Goal: Task Accomplishment & Management: Complete application form

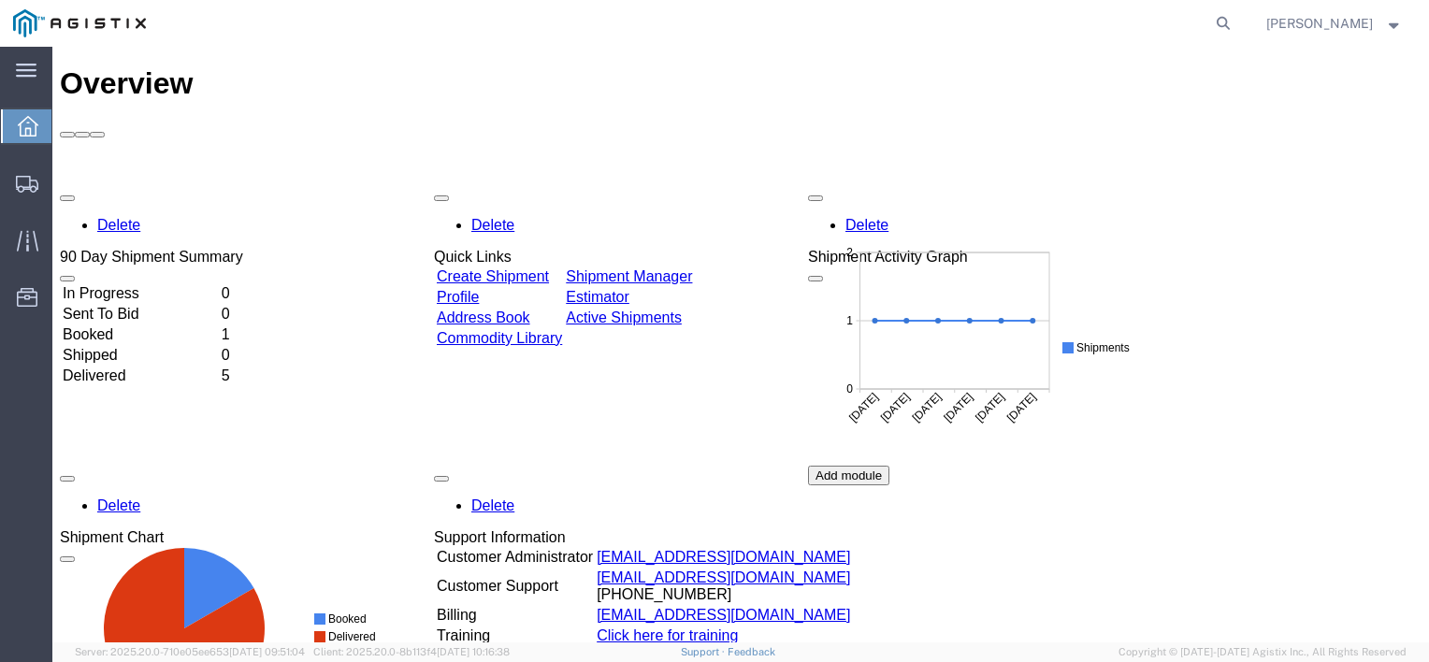
click at [492, 185] on div "Delete 90 Day Shipment Summary In Progress 0 Sent To Bid 0 Booked 1 Shipped 0 D…" at bounding box center [741, 465] width 1362 height 561
click at [523, 268] on link "Create Shipment" at bounding box center [493, 276] width 112 height 16
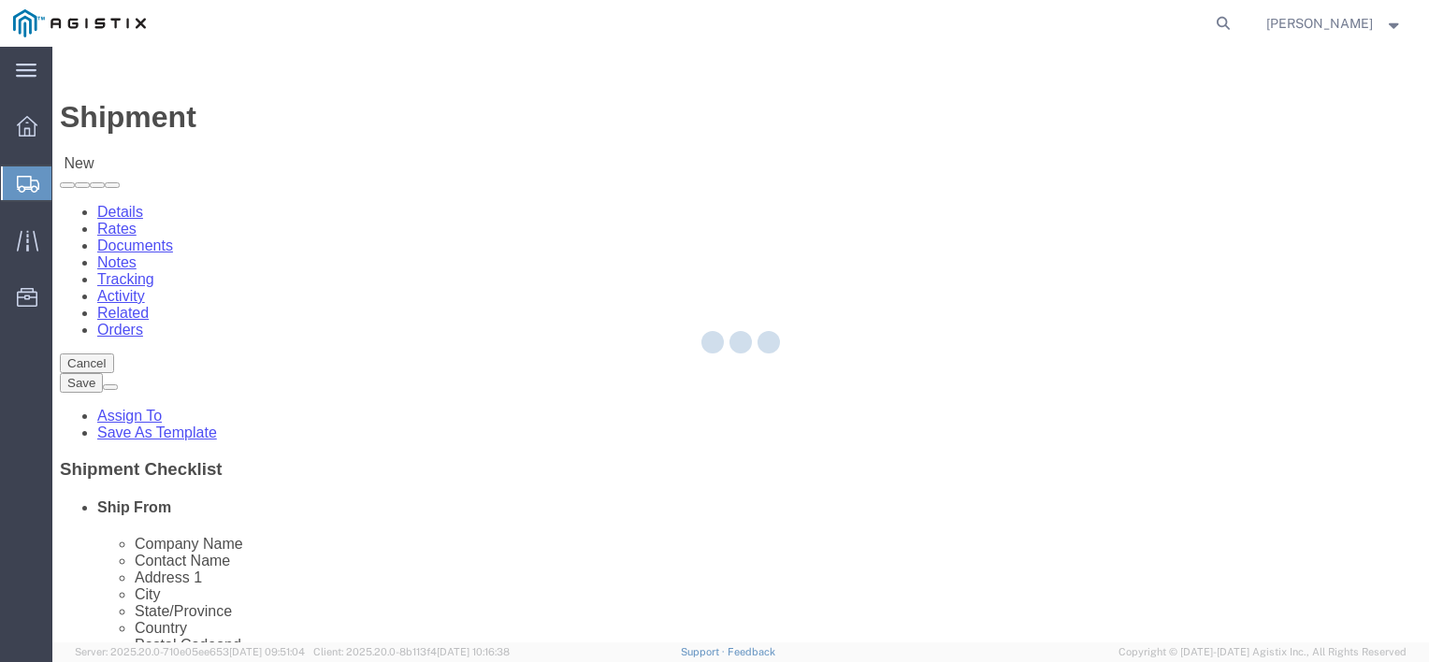
select select
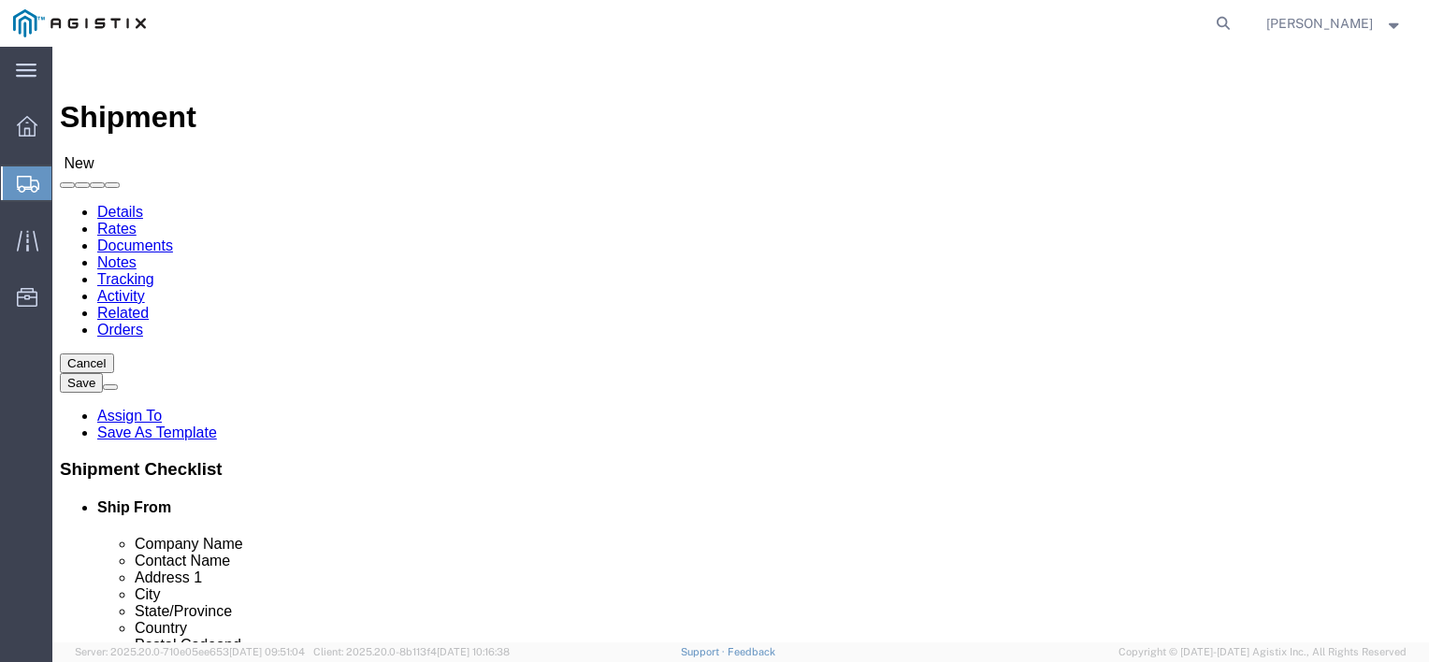
click select "Select Denso [GEOGRAPHIC_DATA] PG&E"
select select "9596"
click select "Select Denso [GEOGRAPHIC_DATA] PG&E"
select select "PURCHORD"
select select
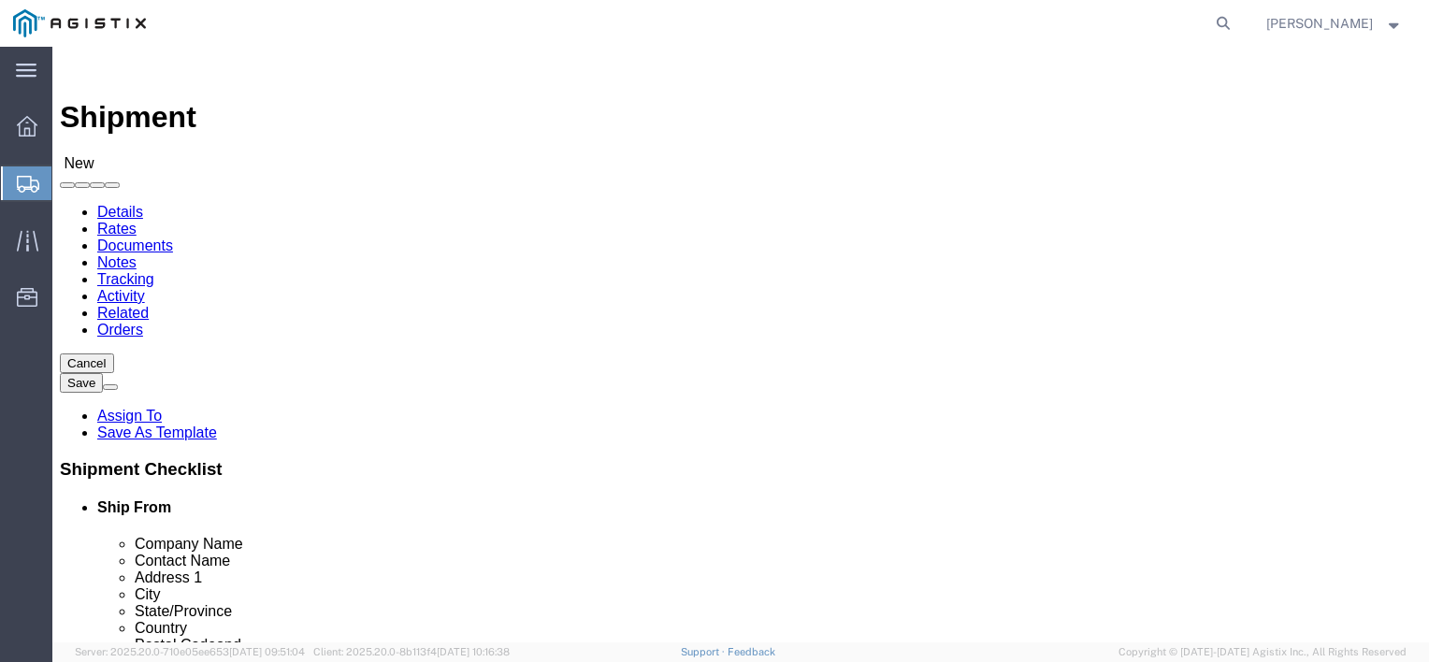
select select
click select "Select All Others [GEOGRAPHIC_DATA] [GEOGRAPHIC_DATA] [GEOGRAPHIC_DATA] [GEOGRA…"
select select "19745"
click select "Select All Others [GEOGRAPHIC_DATA] [GEOGRAPHIC_DATA] [GEOGRAPHIC_DATA] [GEOGRA…"
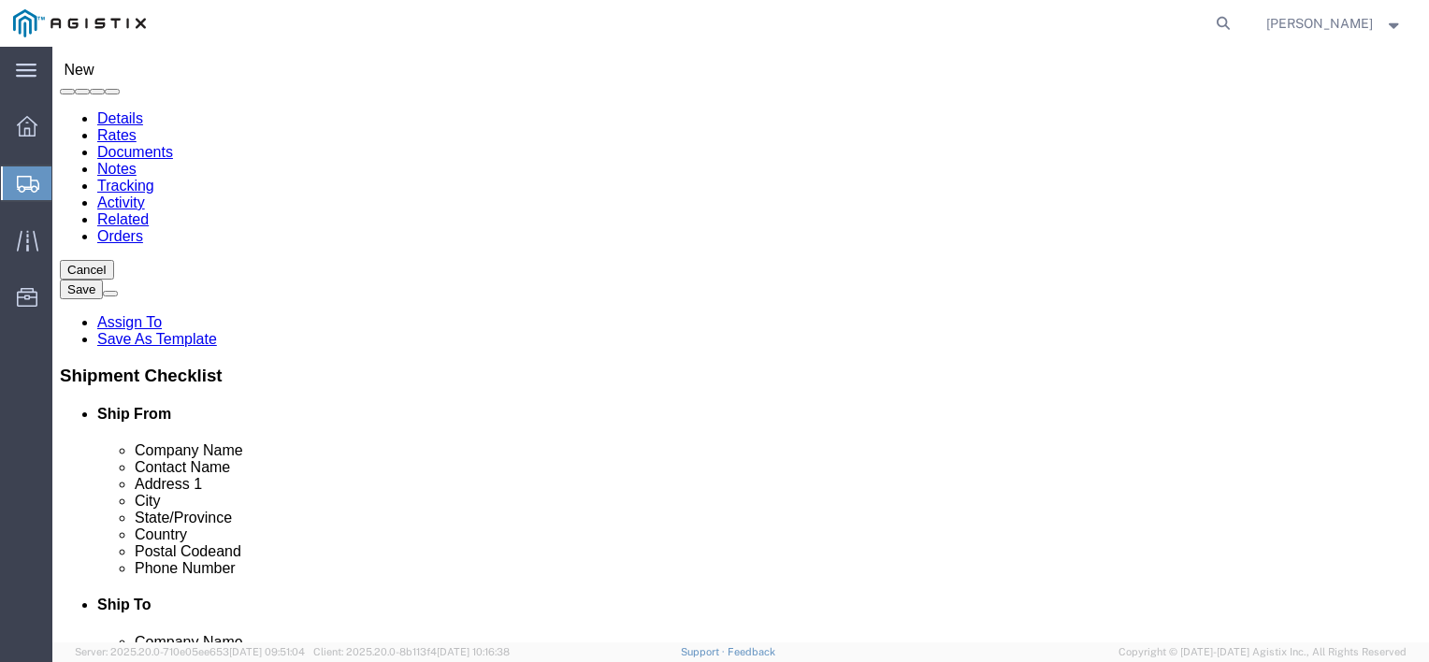
select select "MYPROFILE"
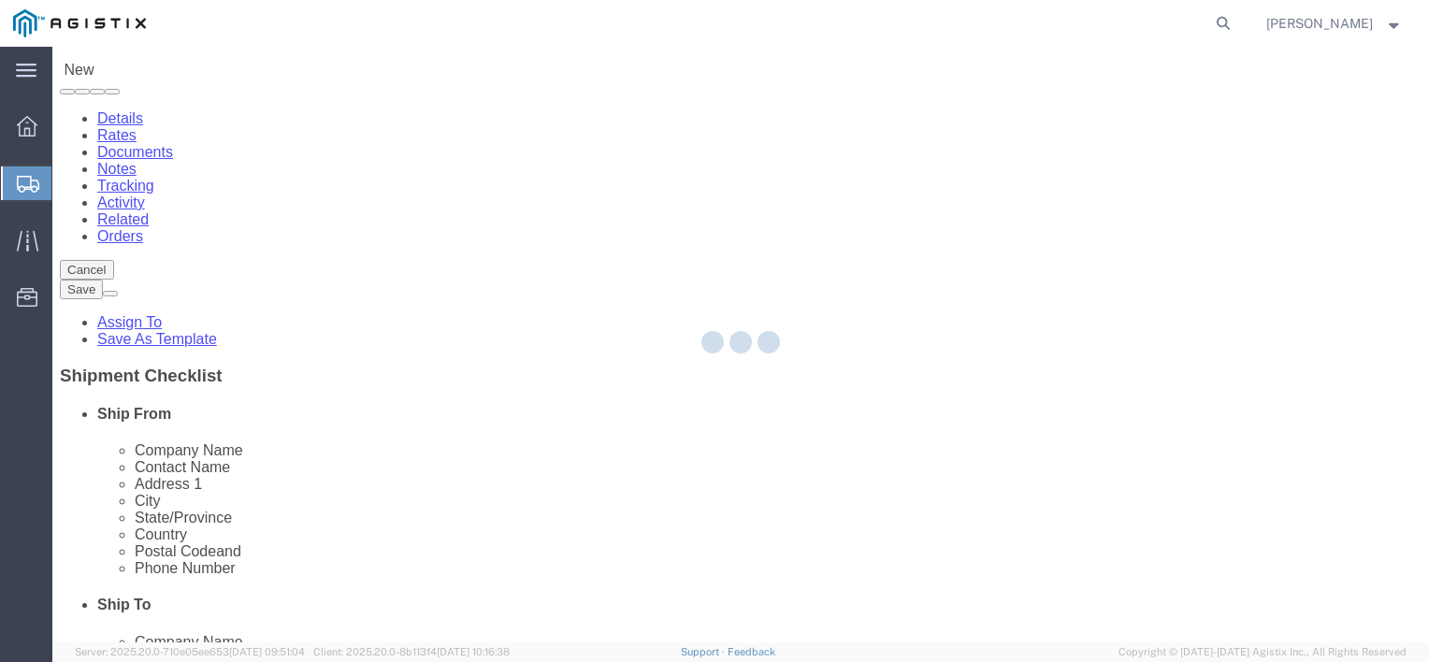
type input "Denso [GEOGRAPHIC_DATA]"
type input "[PERSON_NAME]"
type input "[STREET_ADDRESS][PERSON_NAME]"
type input "[GEOGRAPHIC_DATA]"
type input "77095"
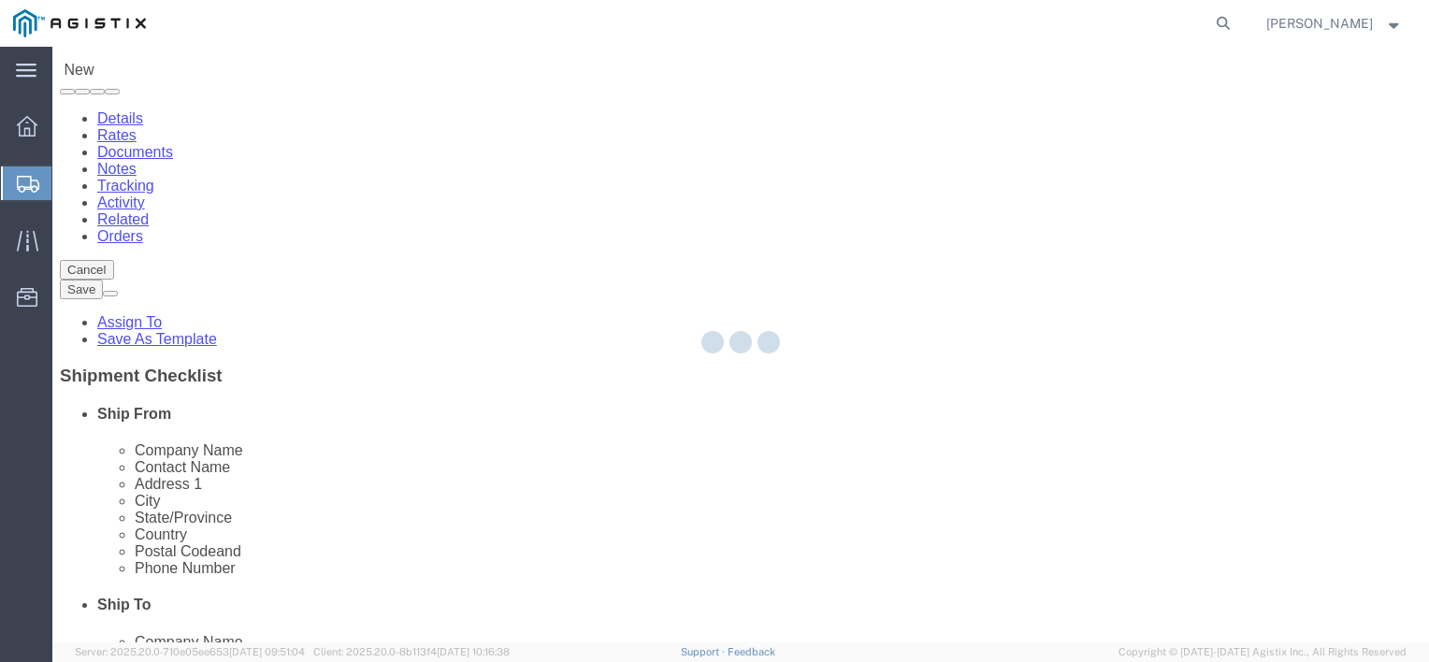
type input "[PHONE_NUMBER]"
type input "[EMAIL_ADDRESS][DOMAIN_NAME]"
checkbox input "true"
select select "[GEOGRAPHIC_DATA]"
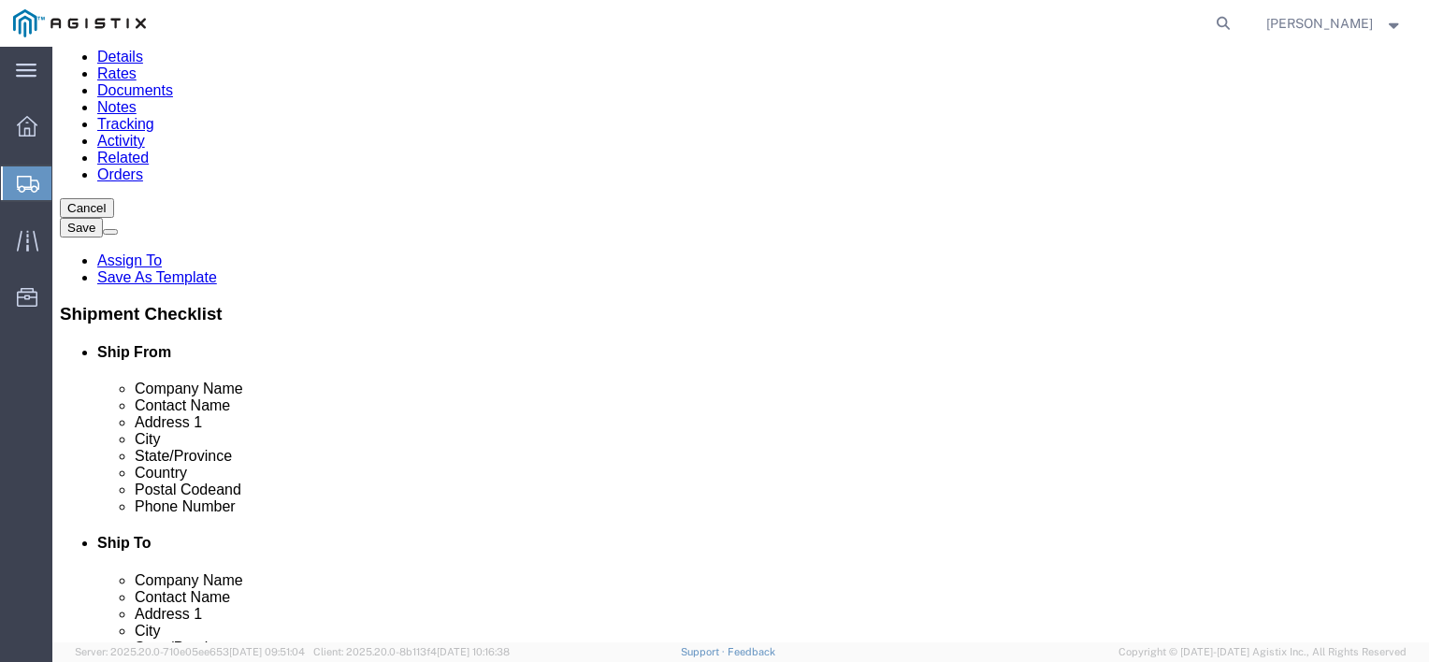
scroll to position [187, 0]
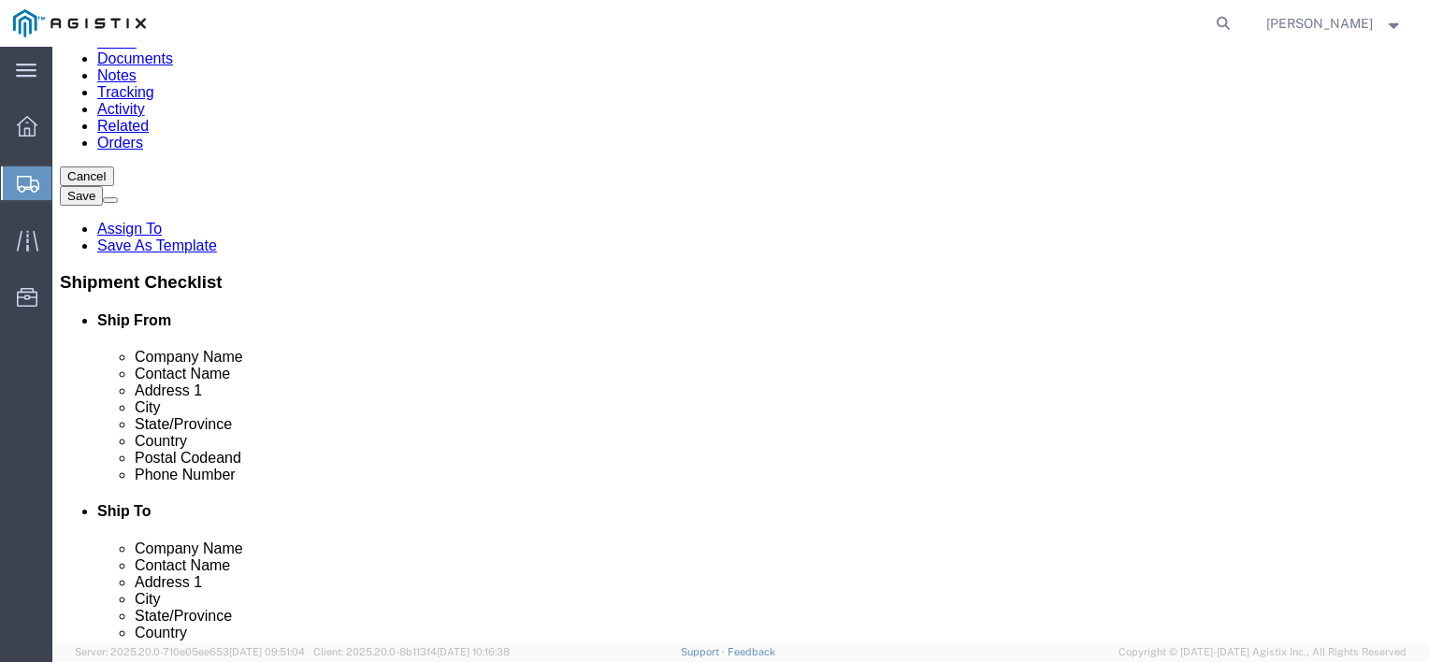
drag, startPoint x: 239, startPoint y: 318, endPoint x: 374, endPoint y: 318, distance: 134.7
click input "Denso [GEOGRAPHIC_DATA]"
type input "Denso, Inc"
click input "[PERSON_NAME]"
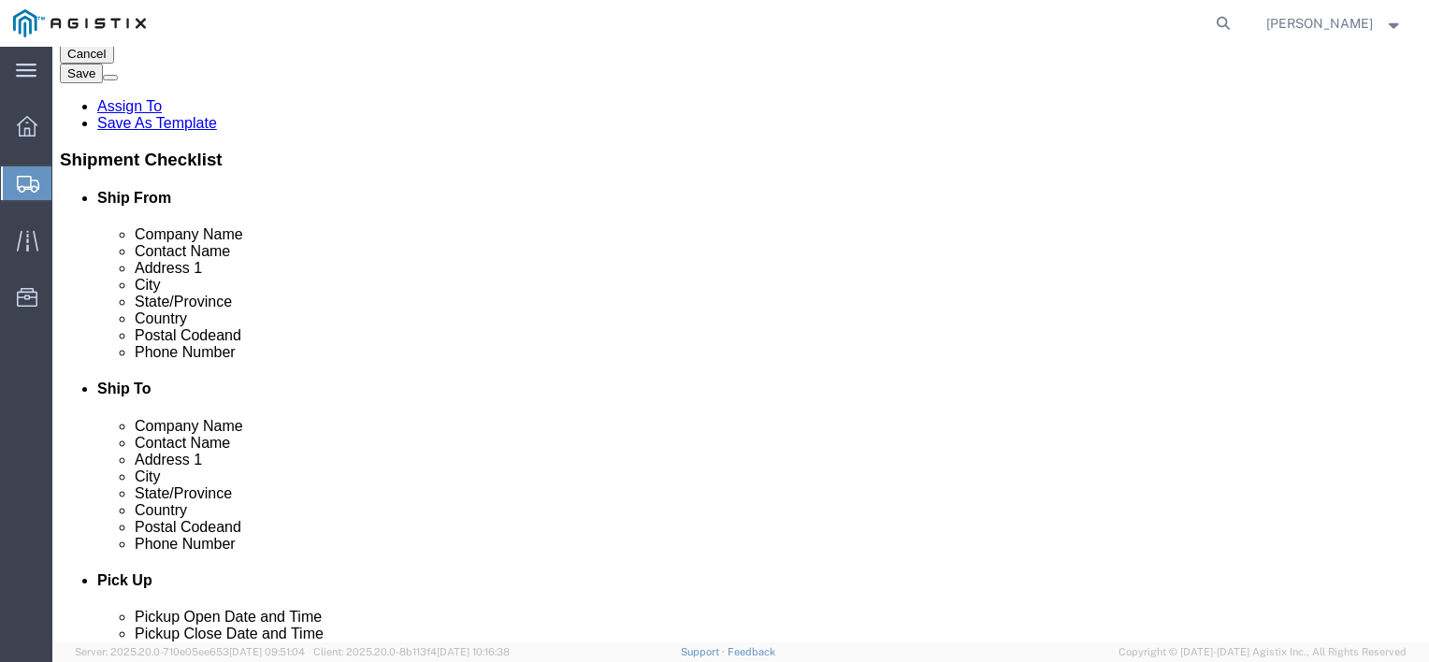
scroll to position [374, 0]
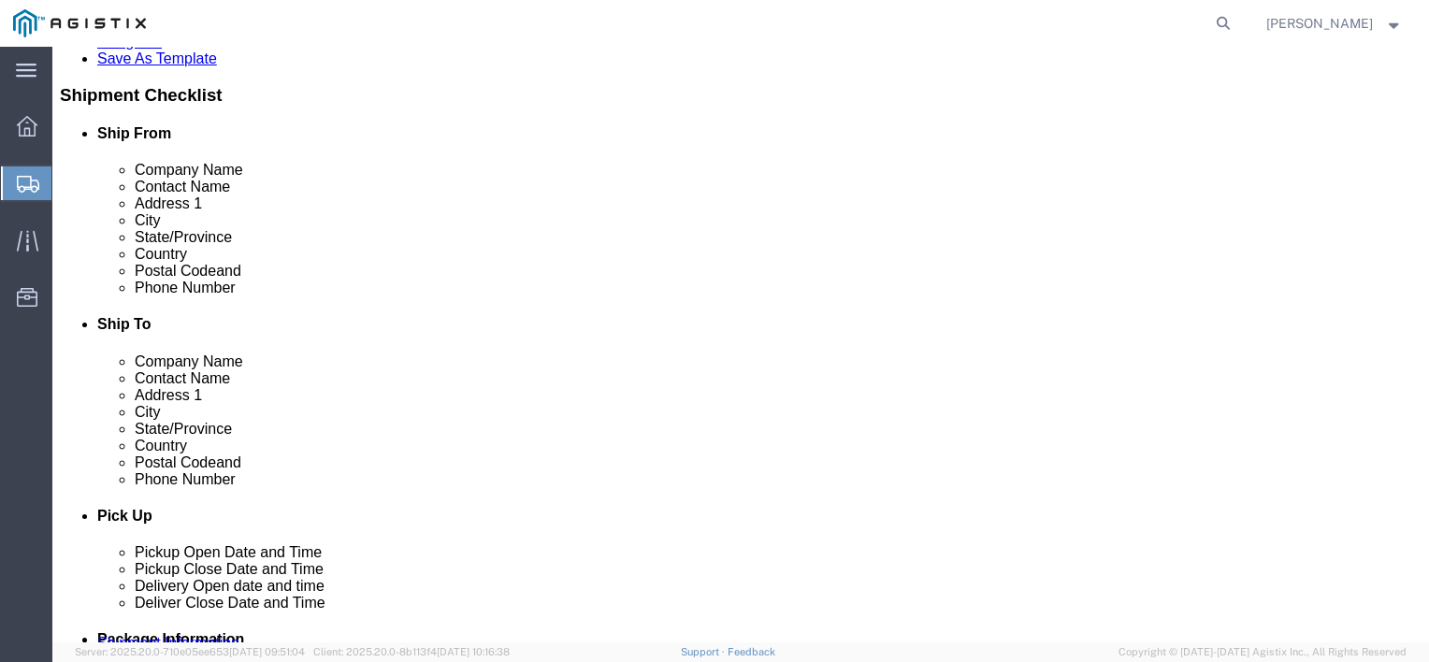
type input "[PERSON_NAME]"
click input "[EMAIL_ADDRESS][DOMAIN_NAME]"
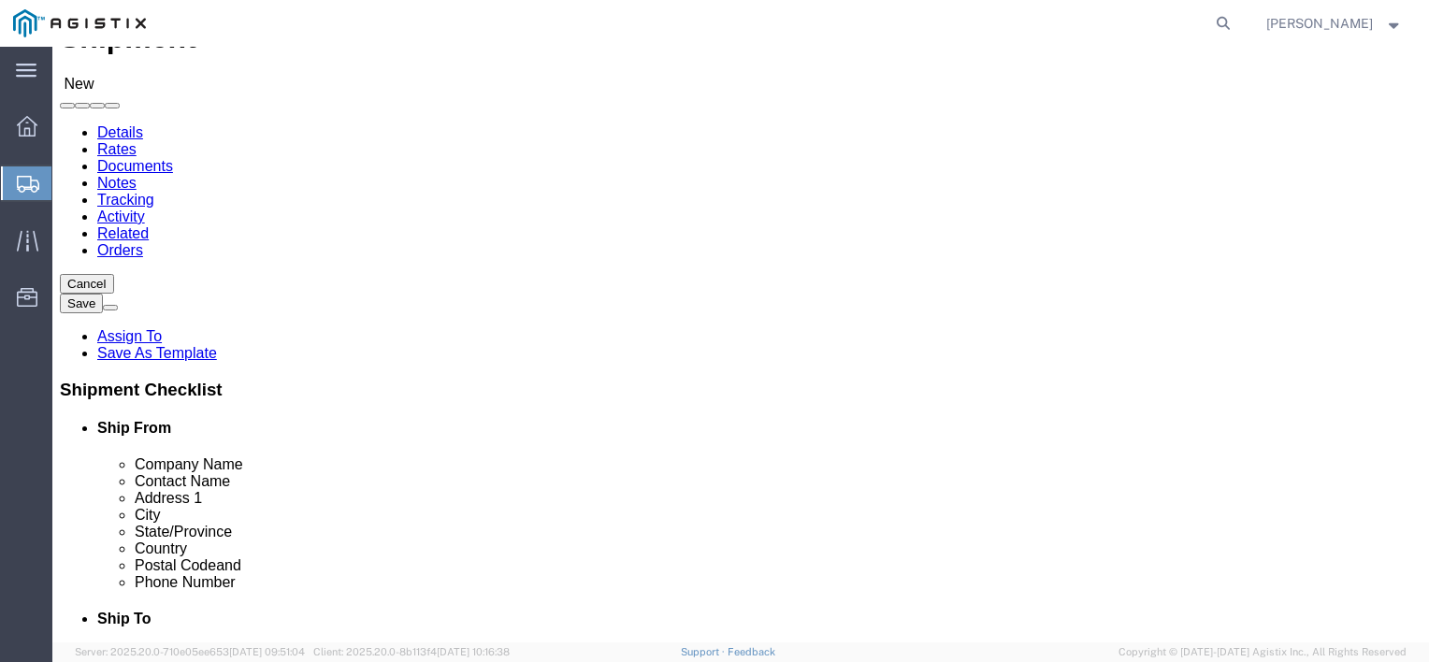
scroll to position [187, 0]
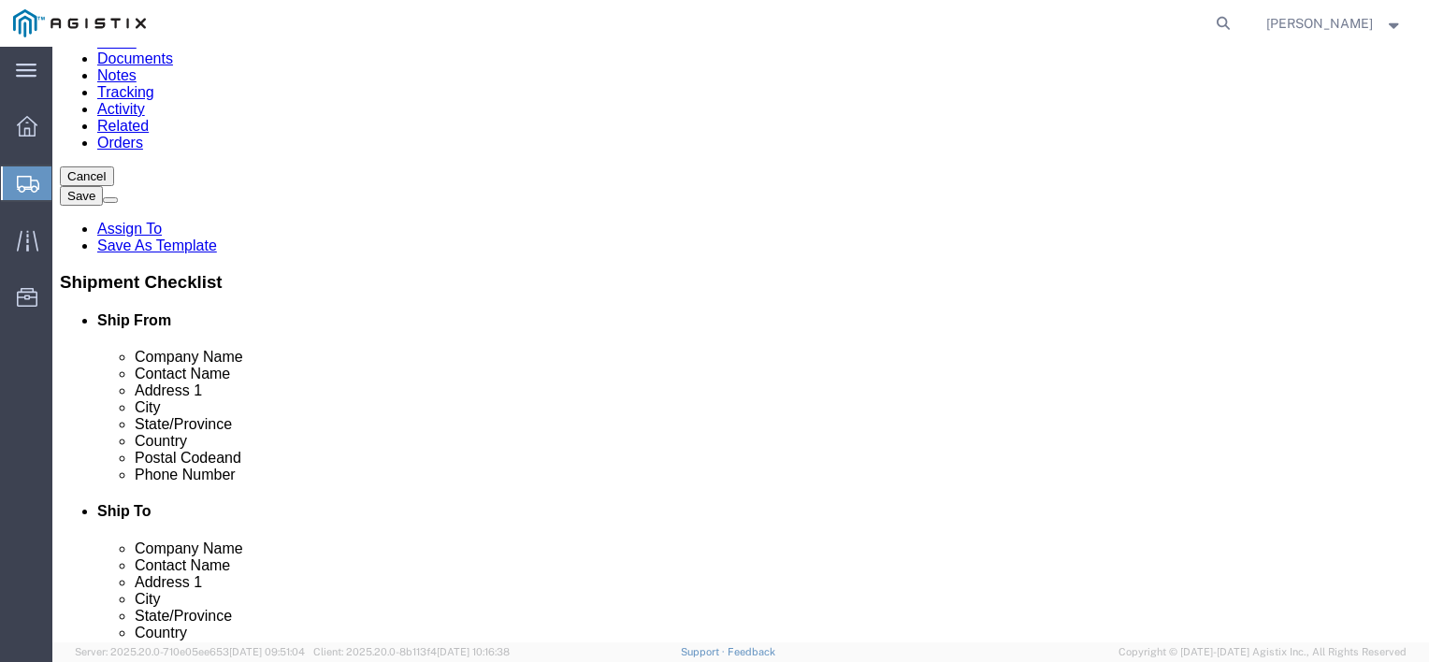
type input "[EMAIL_ADDRESS][DOMAIN_NAME]"
type input "fres"
select select "19745"
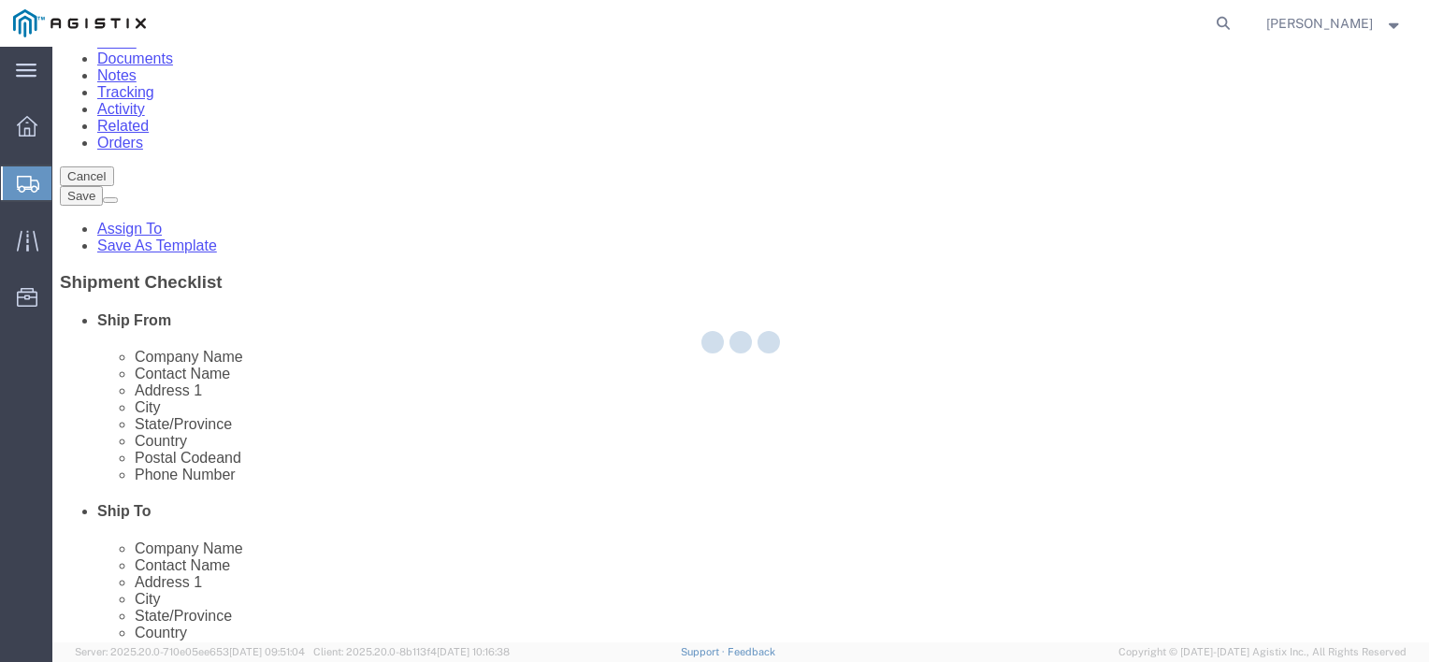
type input "PG&E"
type input "[STREET_ADDRESS]"
type input "[GEOGRAPHIC_DATA]"
type input "93725"
select select "CA"
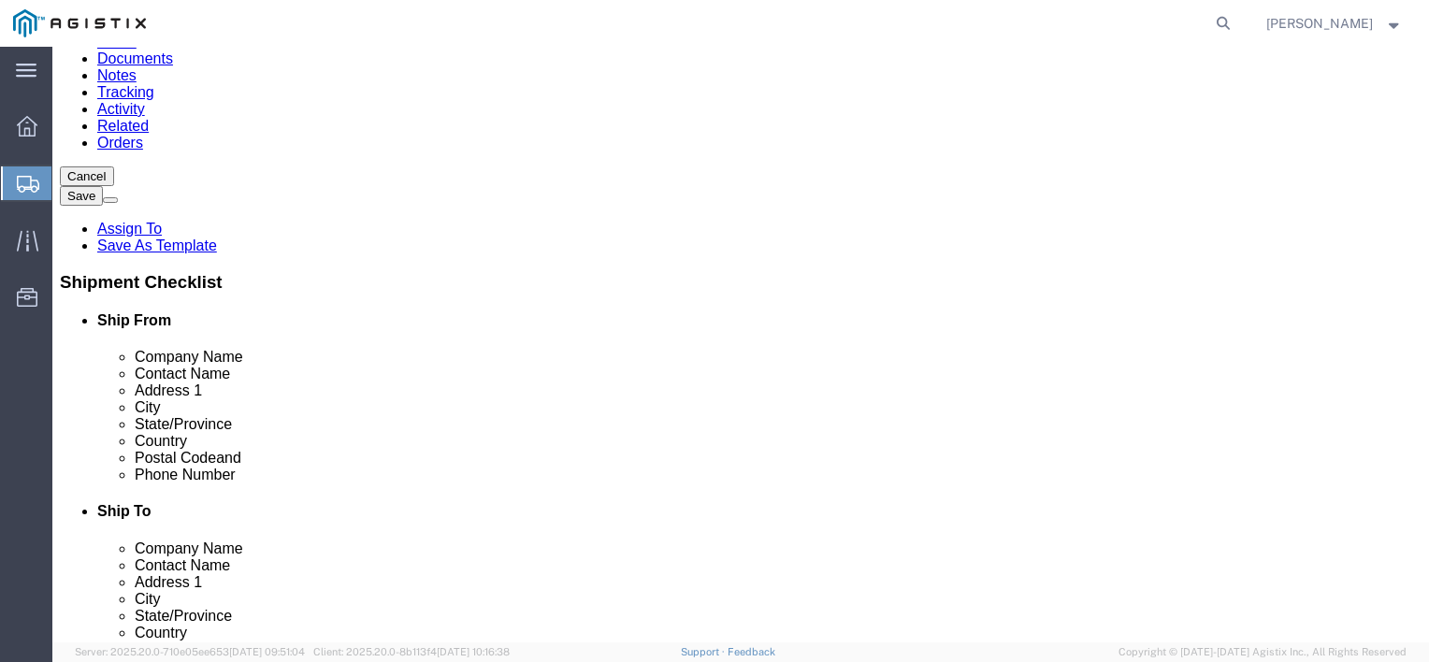
click input "text"
type input "3501422986"
click input "text"
type input "m"
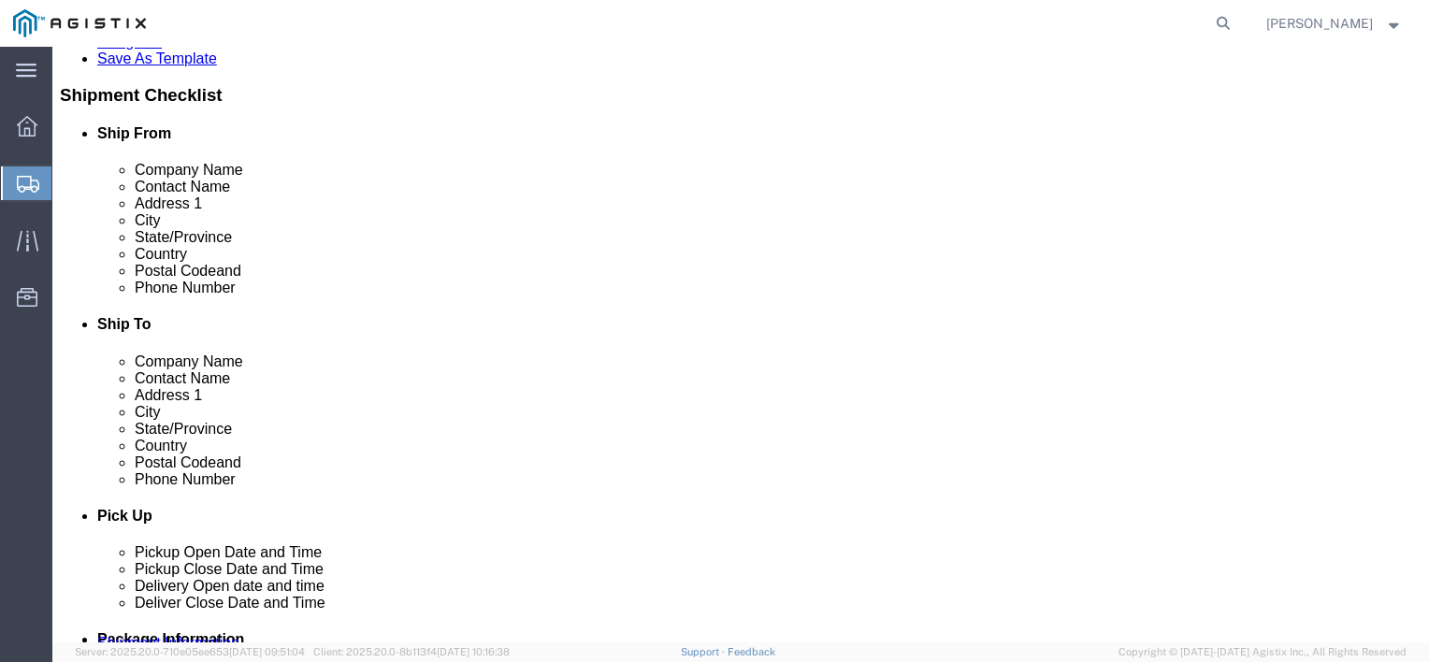
scroll to position [468, 0]
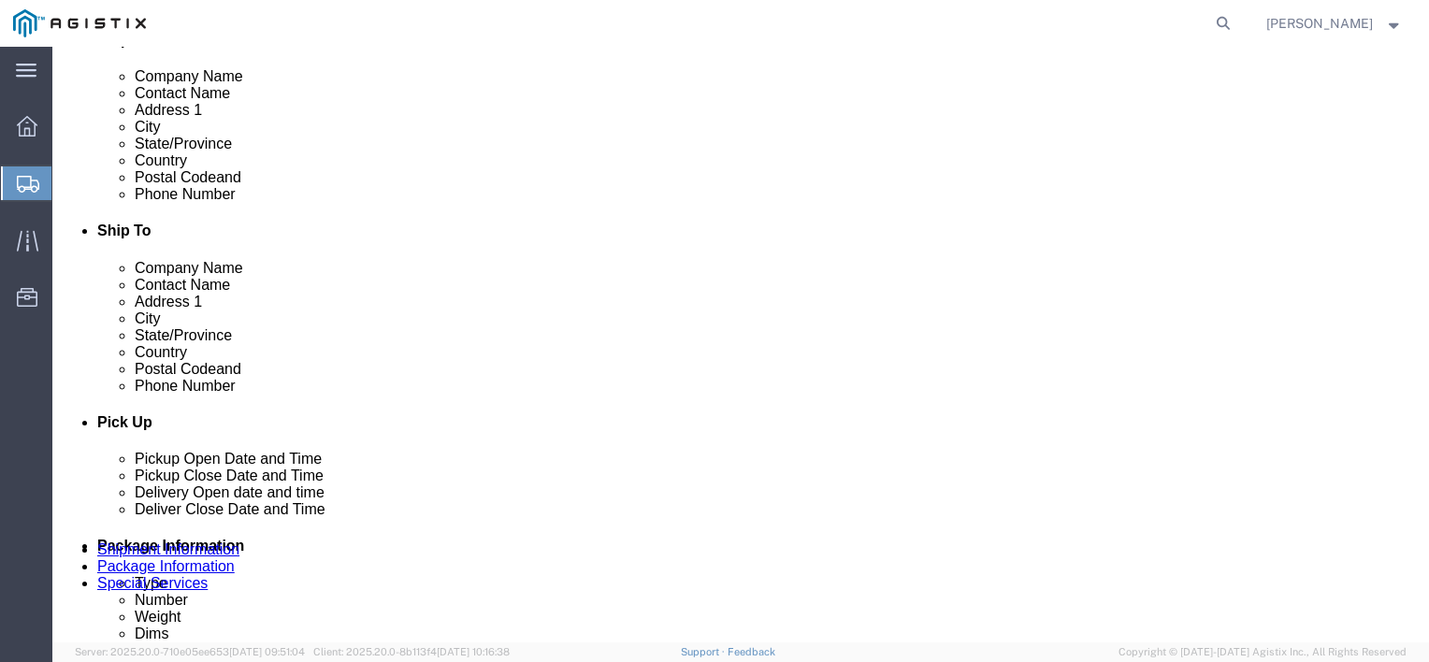
type input "MROIS"
click icon
click input "text"
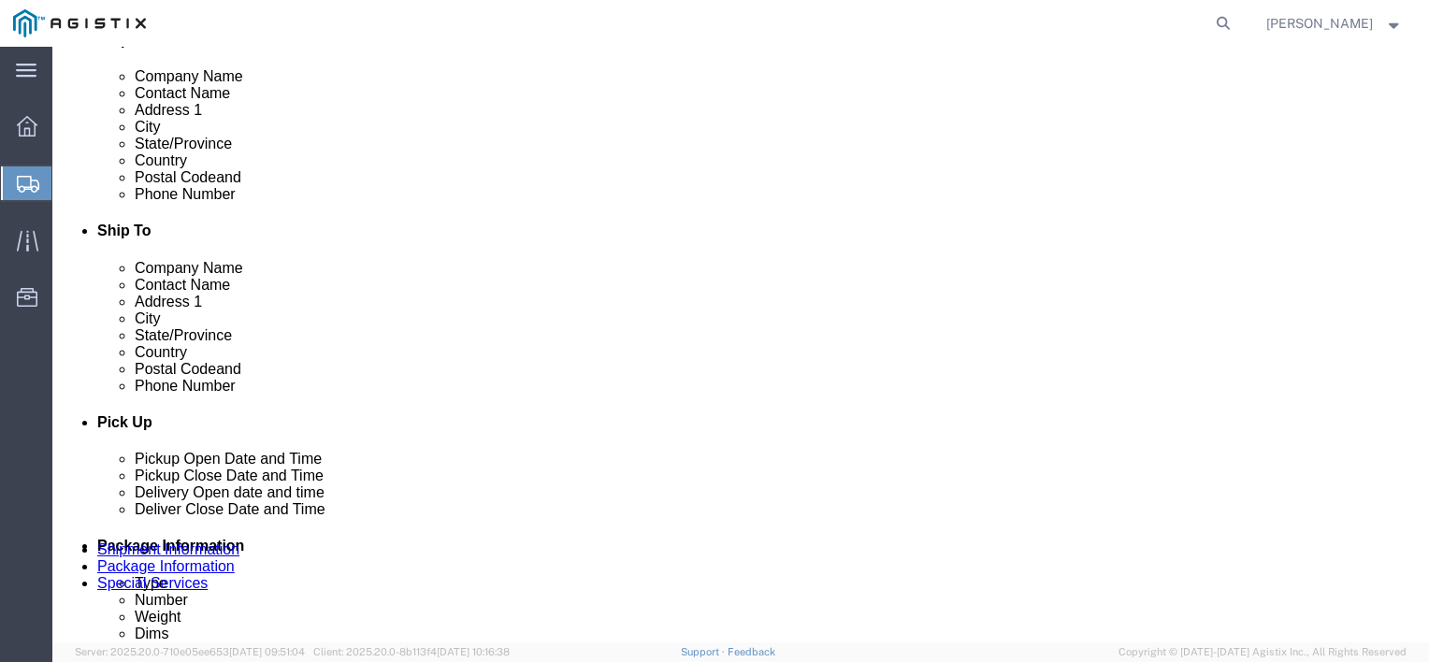
click input "7077478420"
click input "707-7478420"
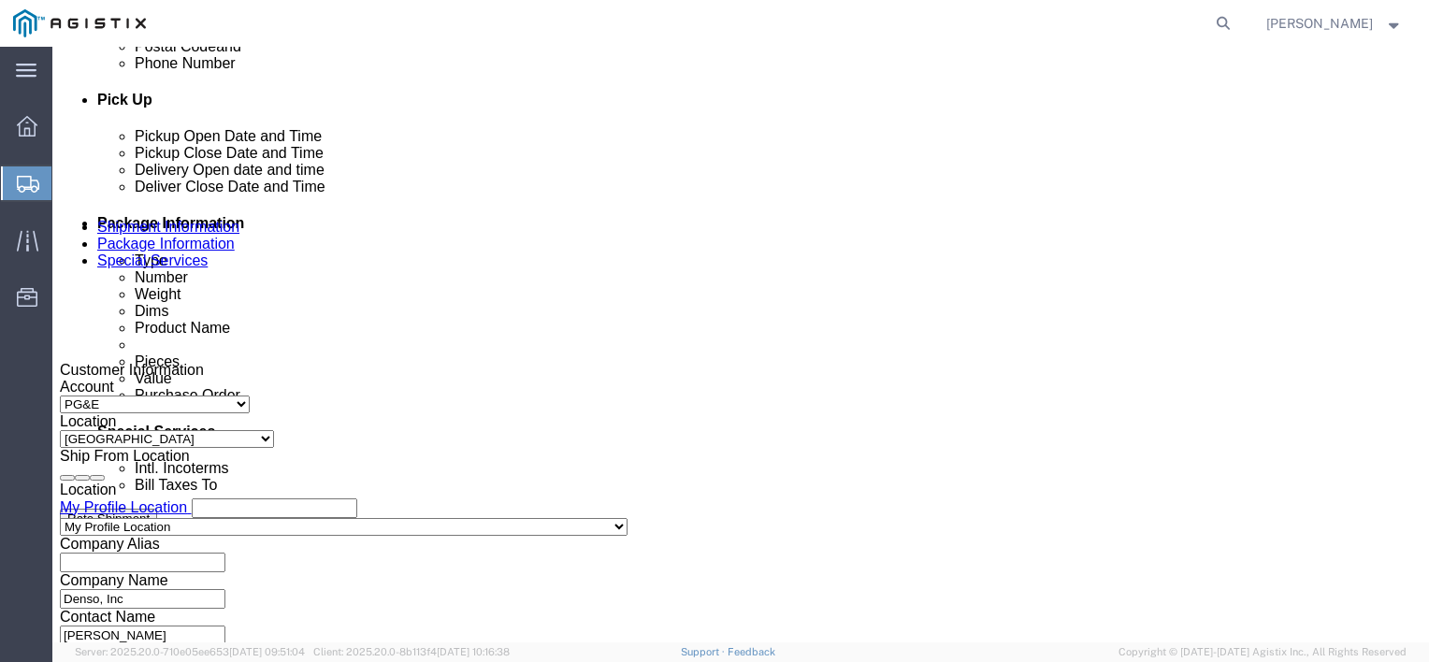
scroll to position [842, 0]
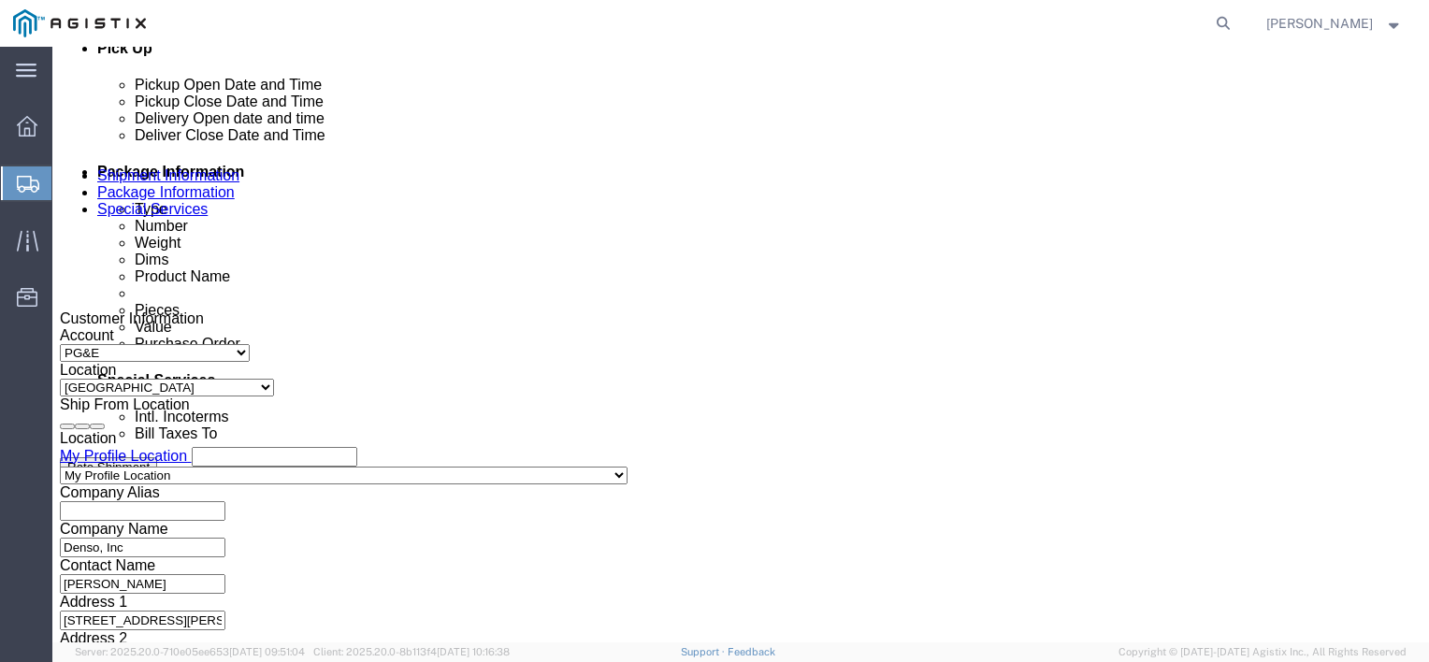
type input "[PHONE_NUMBER]"
click button
click div
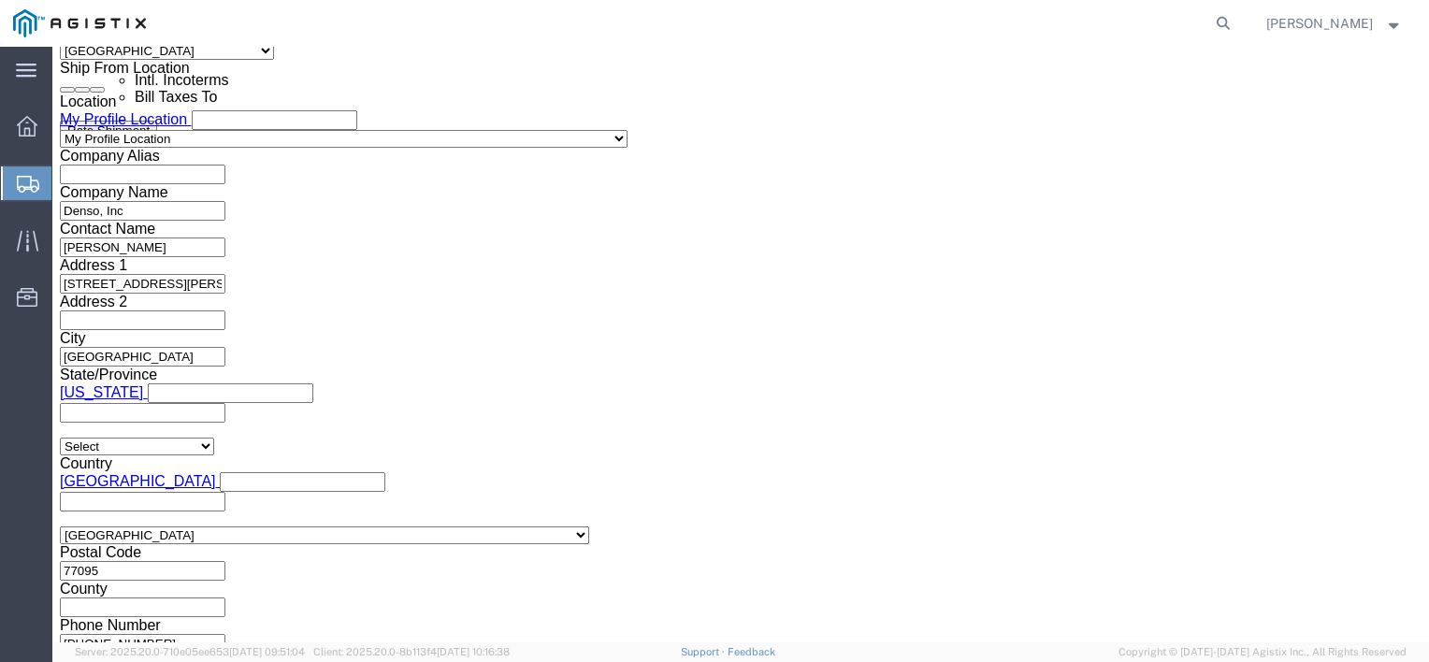
type input "1:00 PM"
click button "Apply"
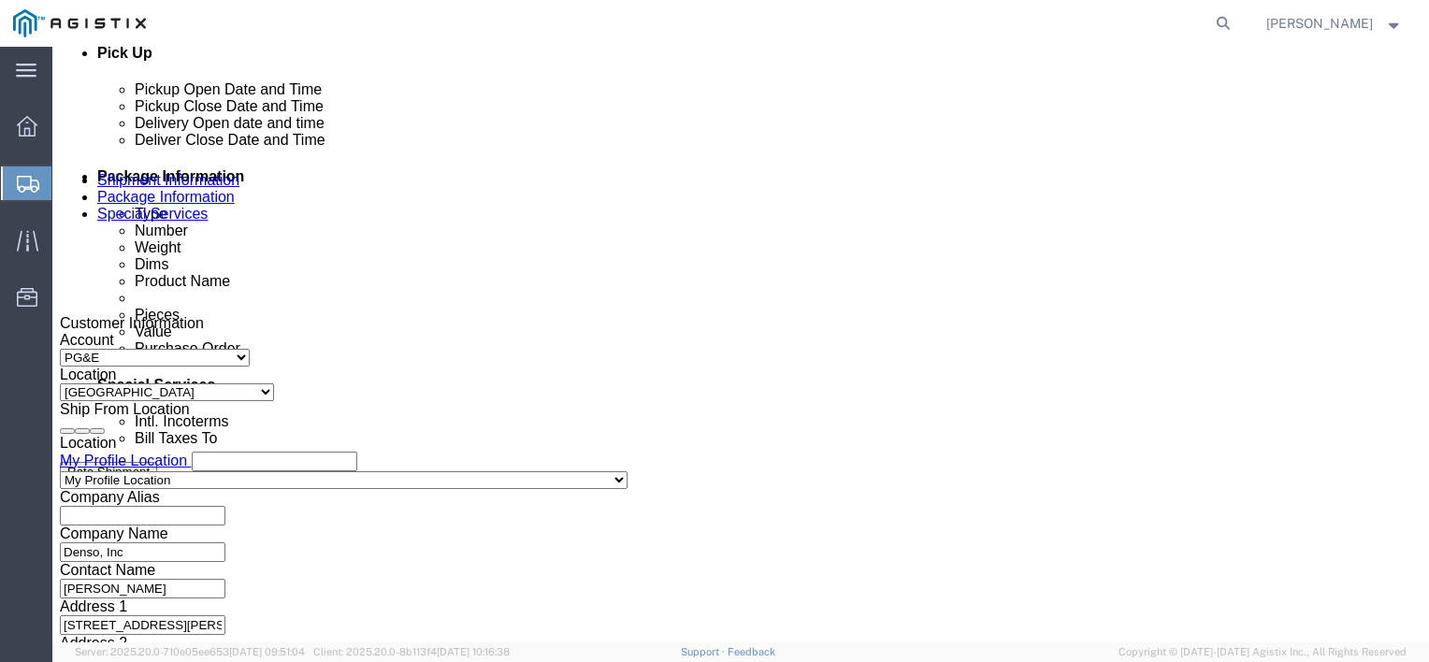
scroll to position [804, 0]
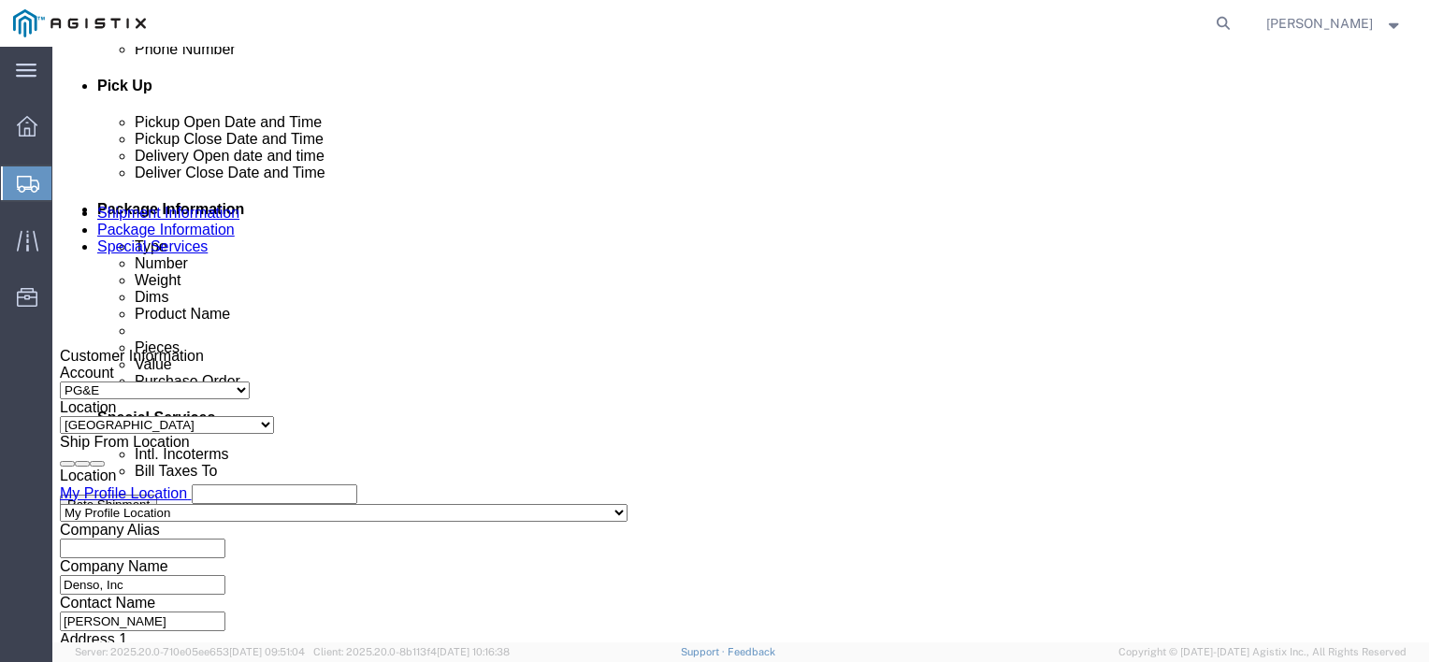
click div "[DATE] 2:00 PM"
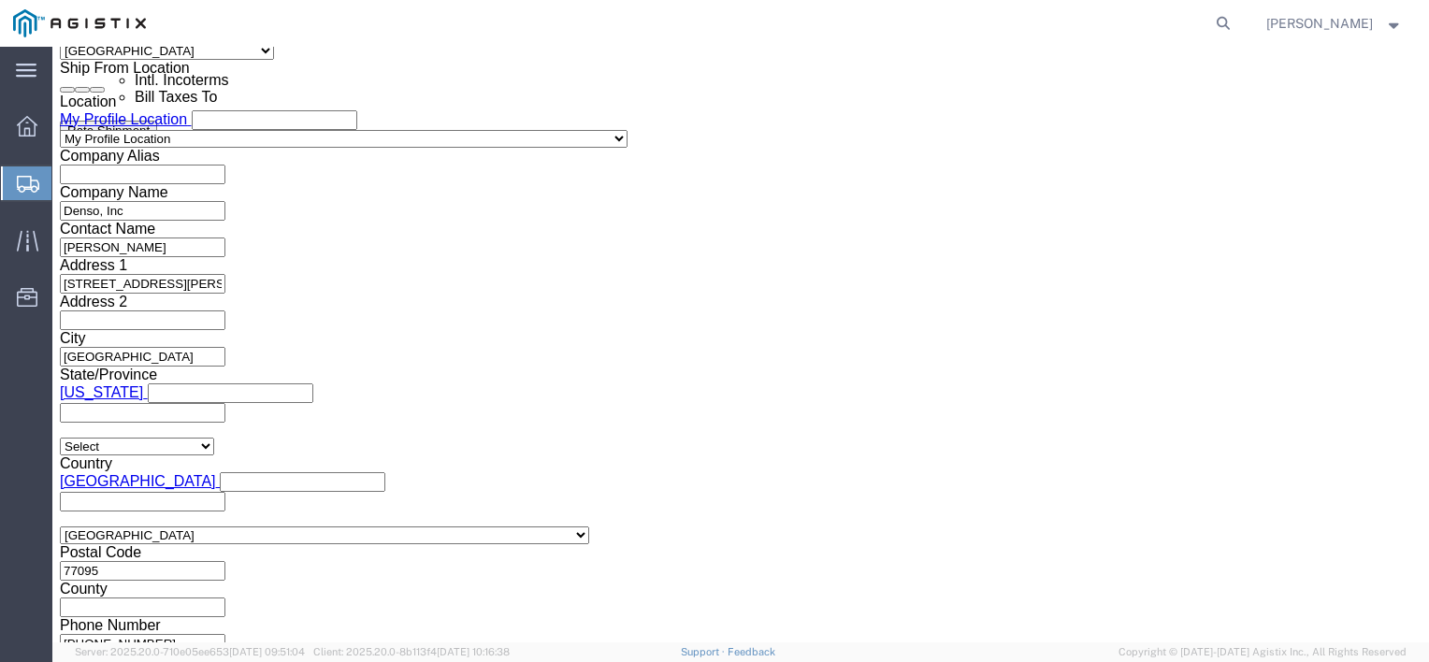
type input "5:00 PM"
click button "Apply"
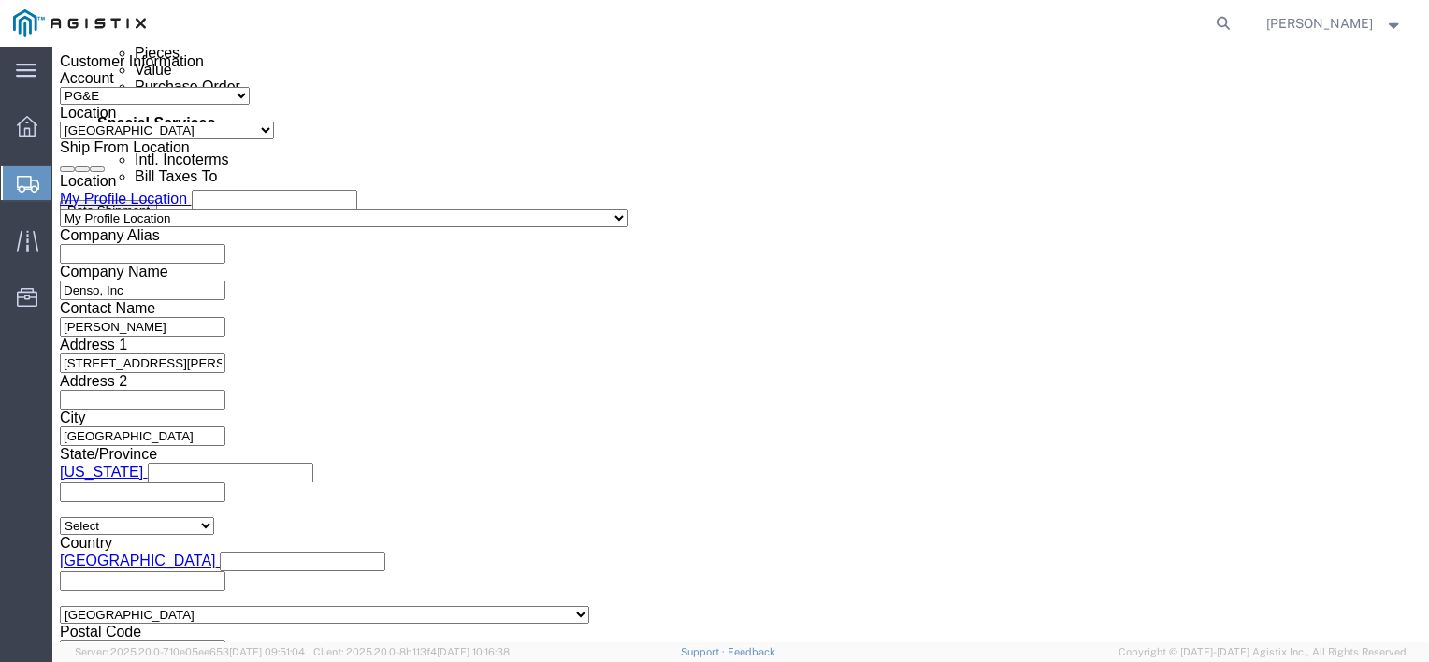
scroll to position [804, 0]
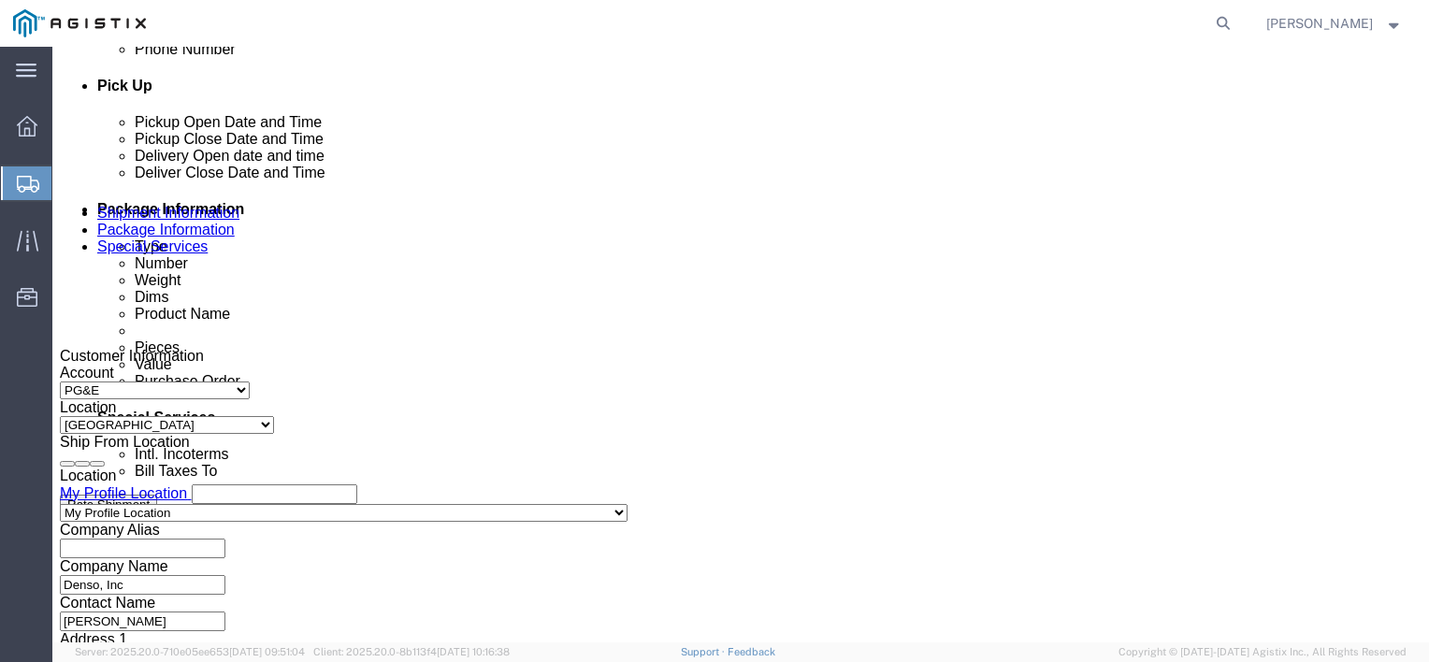
click div
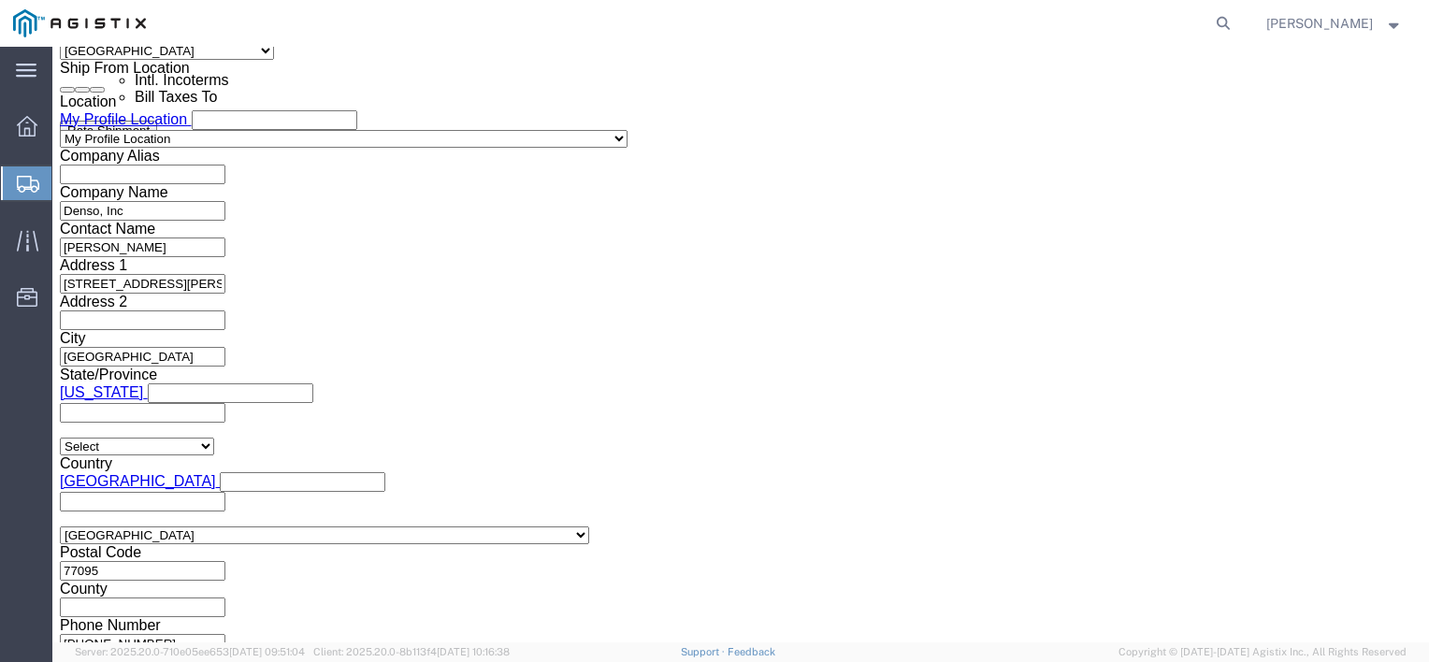
click input "6:00 PM"
type input "8:00 AM"
click button "Apply"
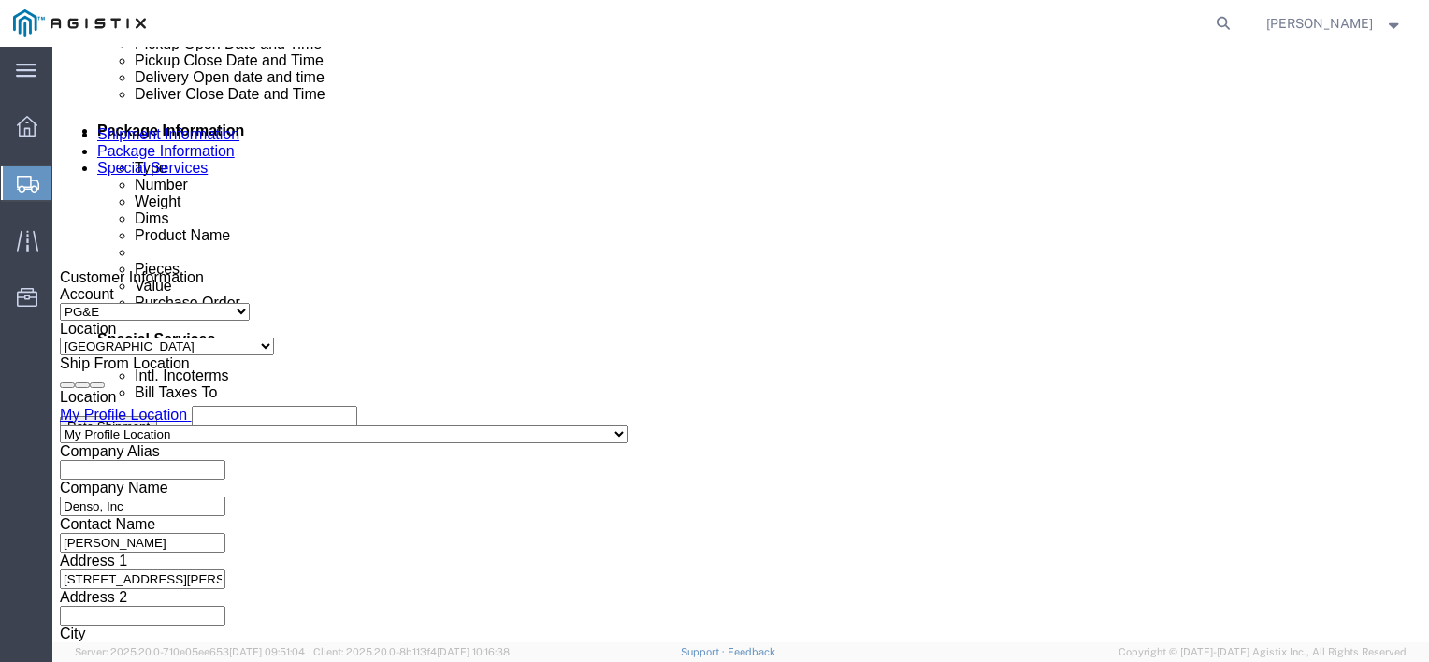
scroll to position [804, 0]
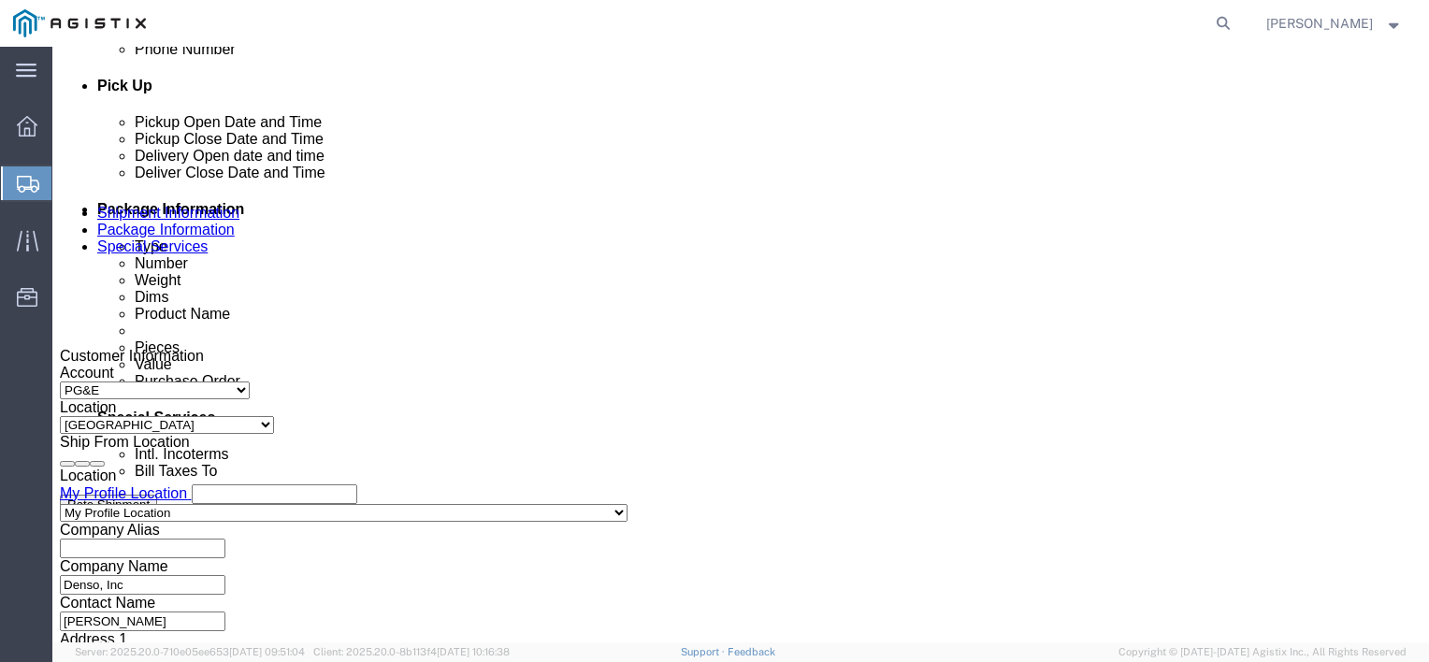
click div
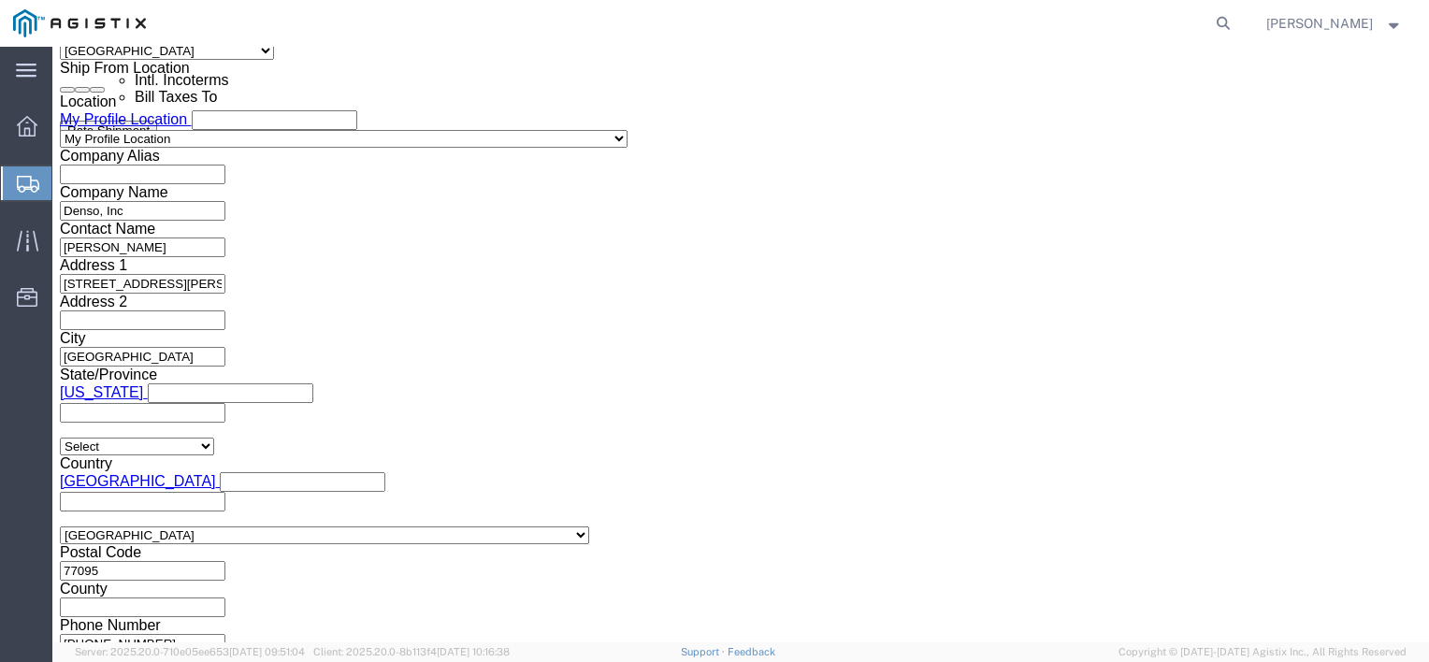
type input "5:00 PM"
click button "Apply"
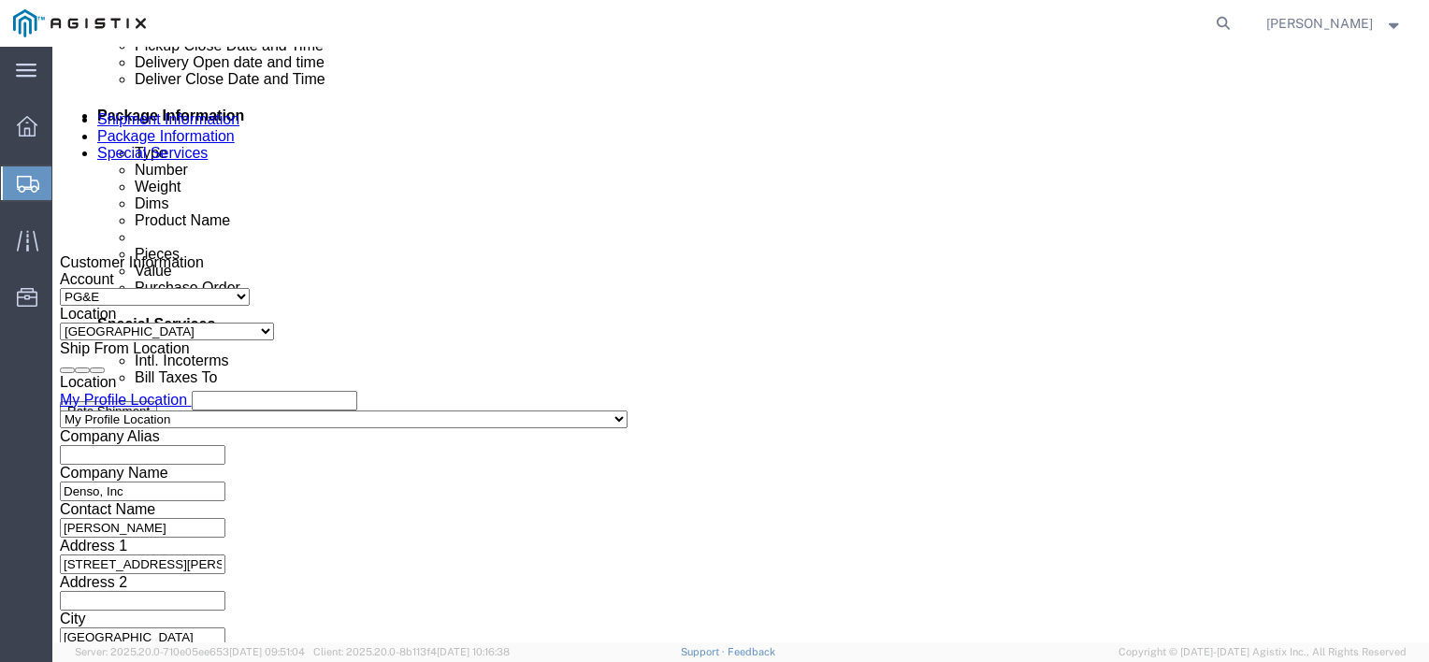
scroll to position [804, 0]
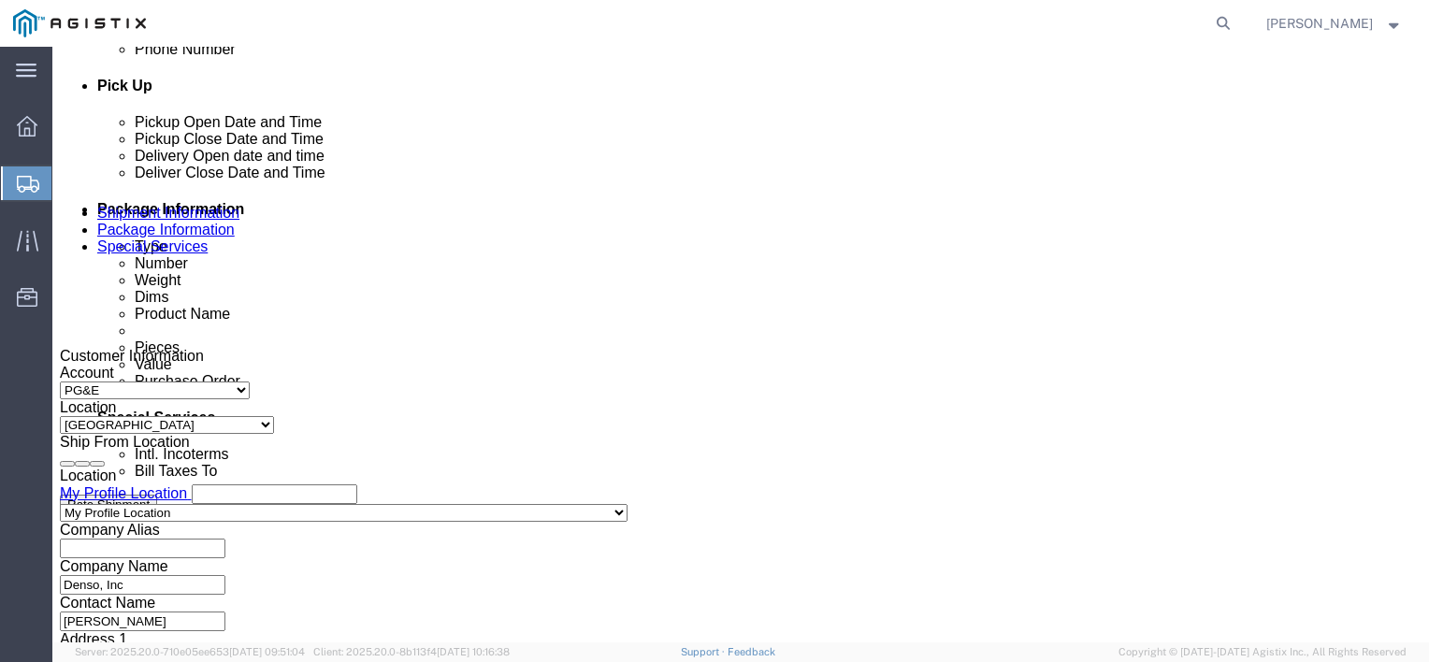
click input "text"
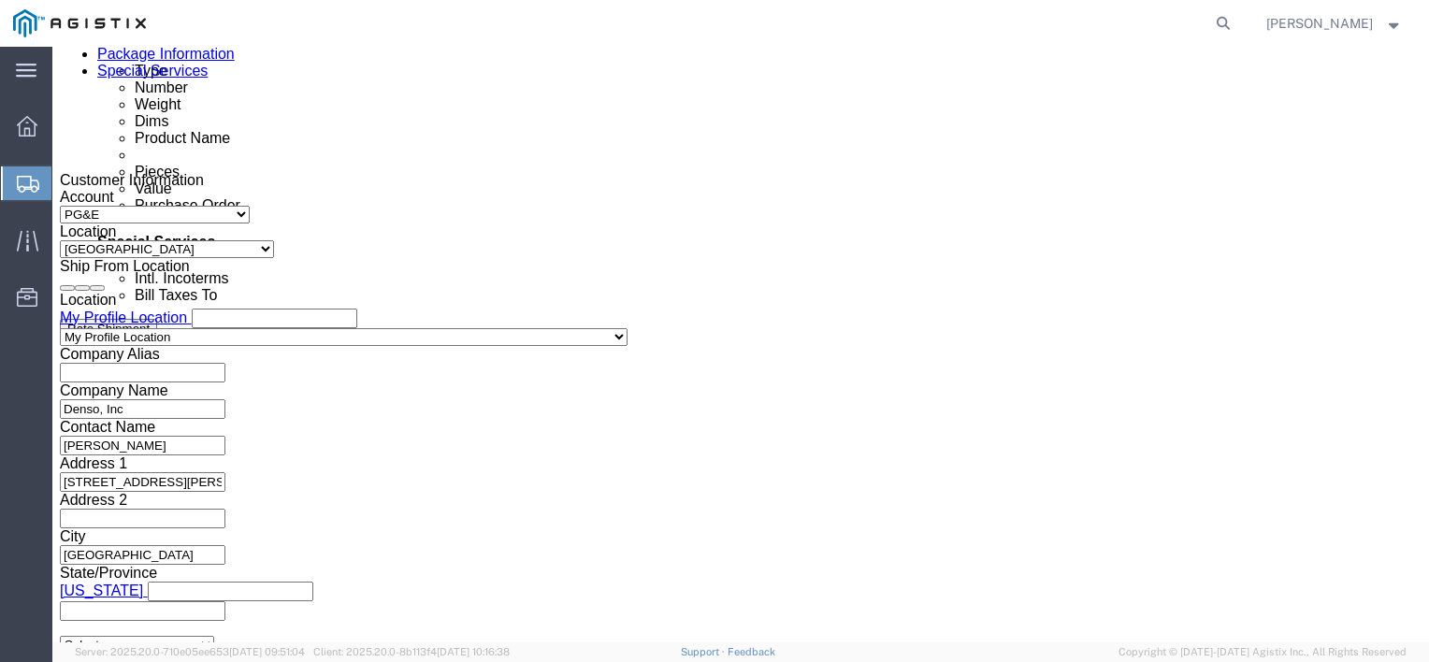
scroll to position [991, 0]
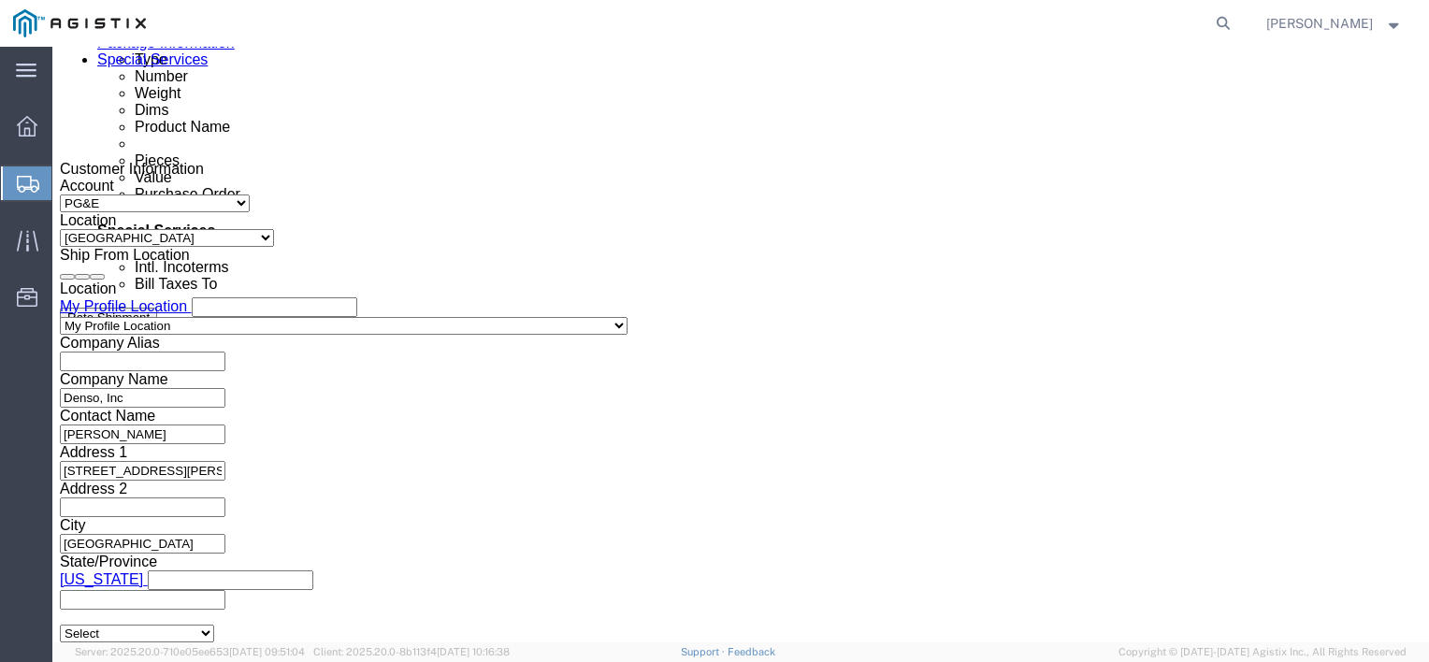
type input "3501422986"
click select "Select Account Type Activity ID Airline Appointment Number ASN Batch Request # …"
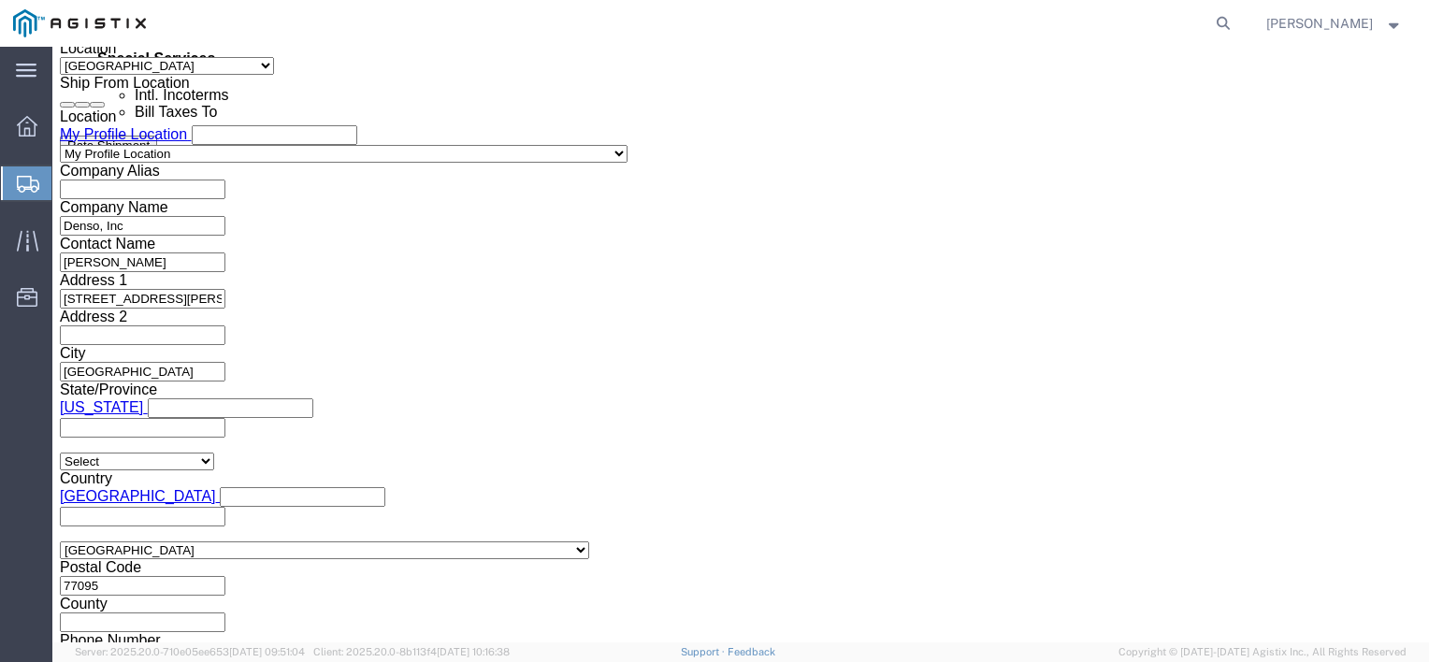
scroll to position [1178, 0]
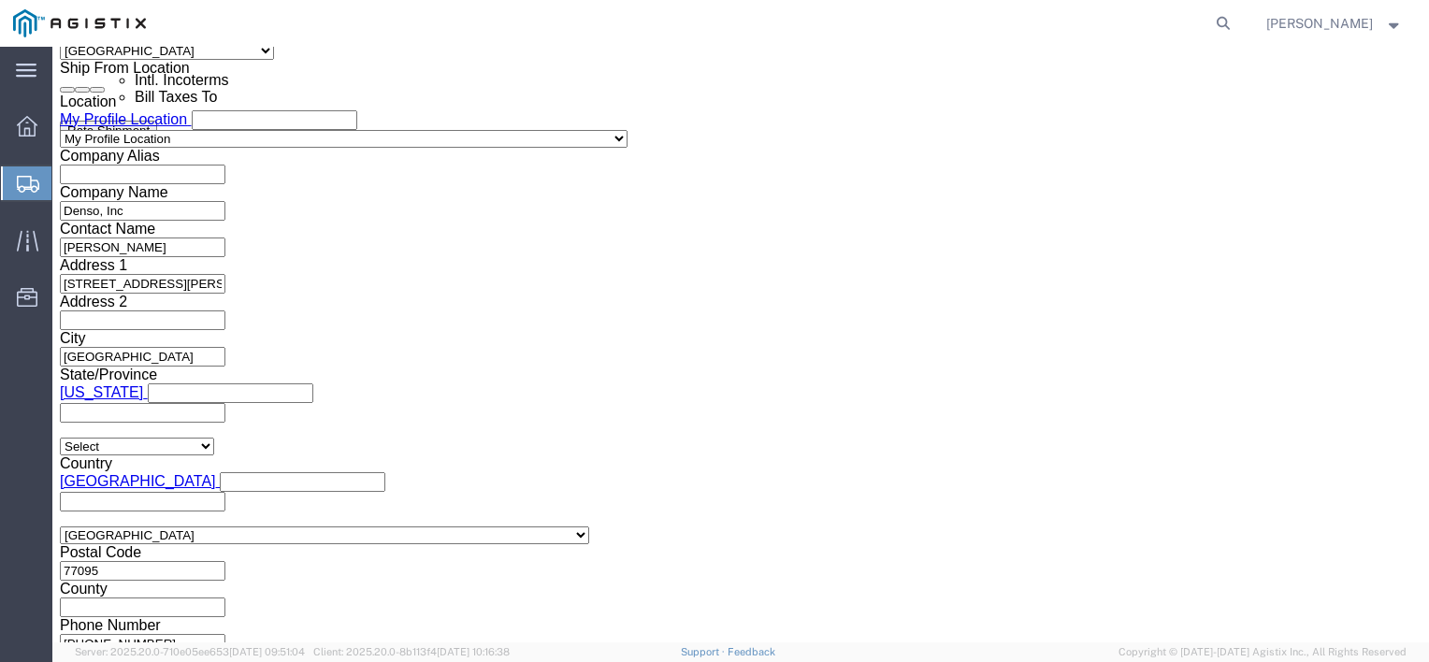
click button "Continue"
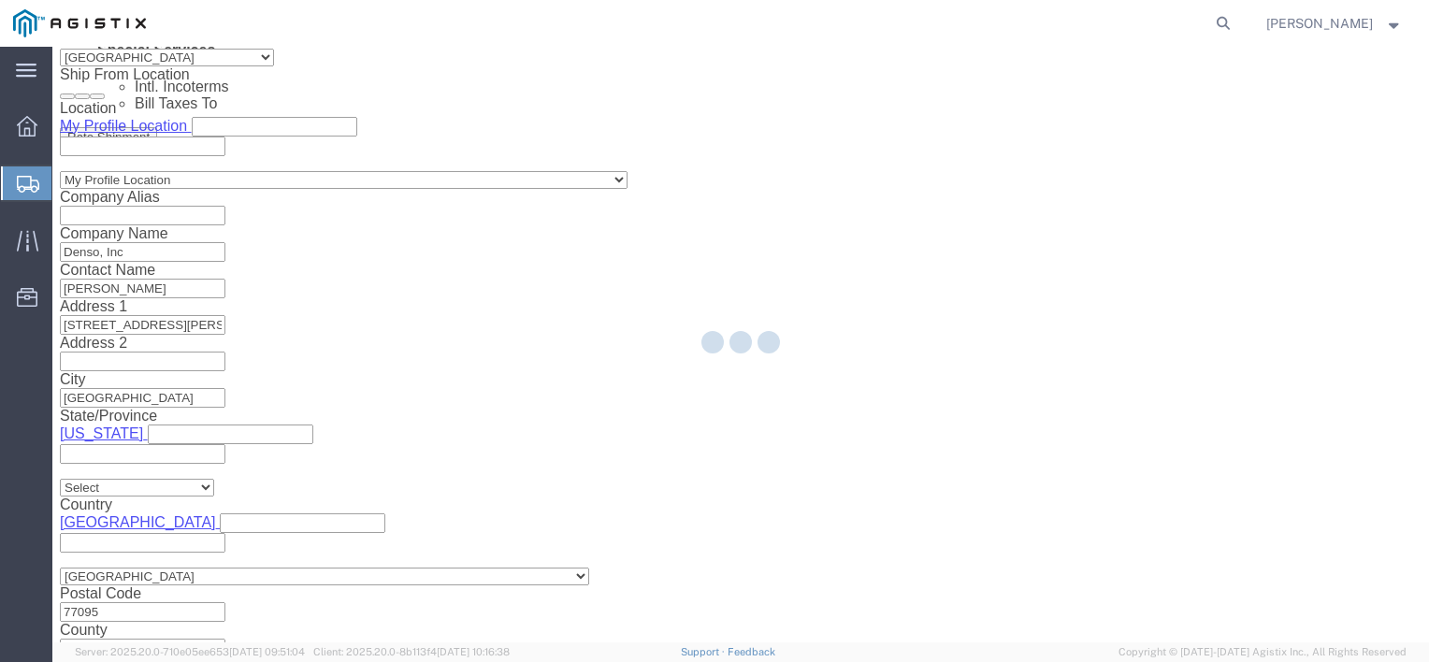
scroll to position [35, 0]
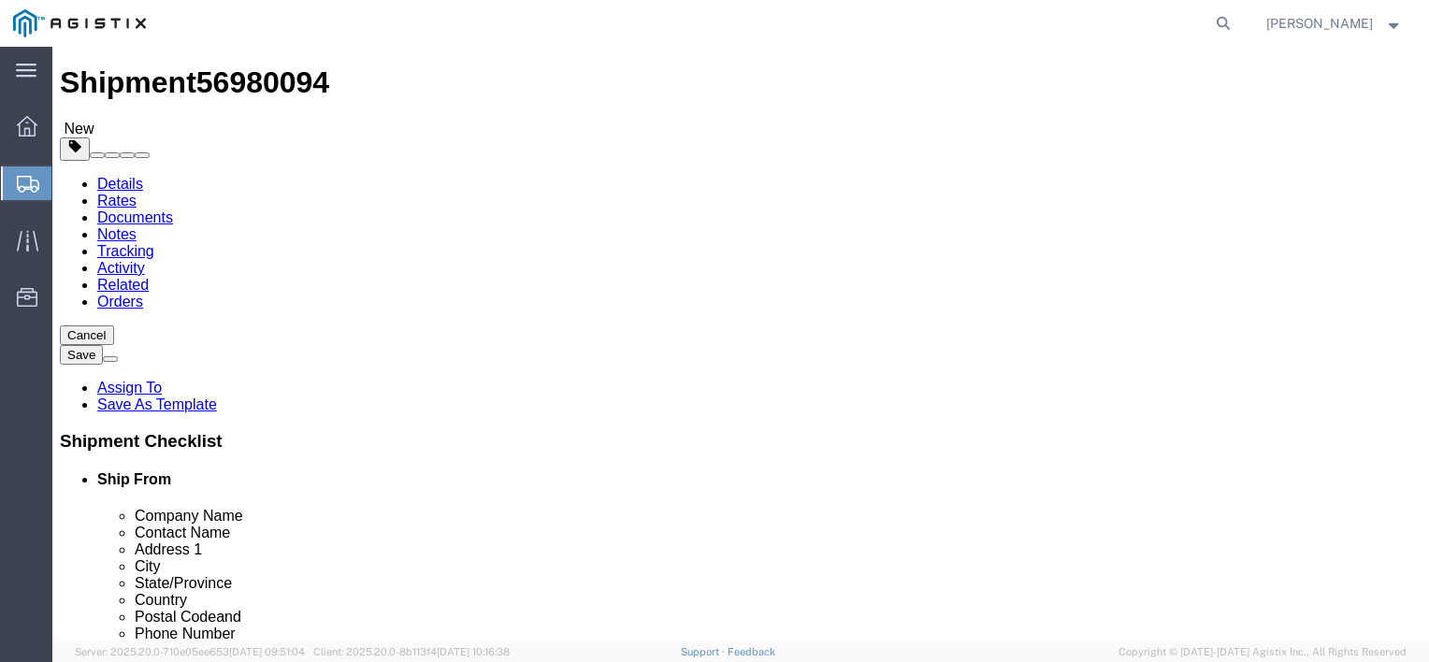
click select "Select Bulk Bundle(s) Cardboard Box(es) Carton(s) Crate(s) Drum(s) (Fiberboard)…"
select select "PSNS"
click select "Select Bulk Bundle(s) Cardboard Box(es) Carton(s) Crate(s) Drum(s) (Fiberboard)…"
click input "text"
type input "10"
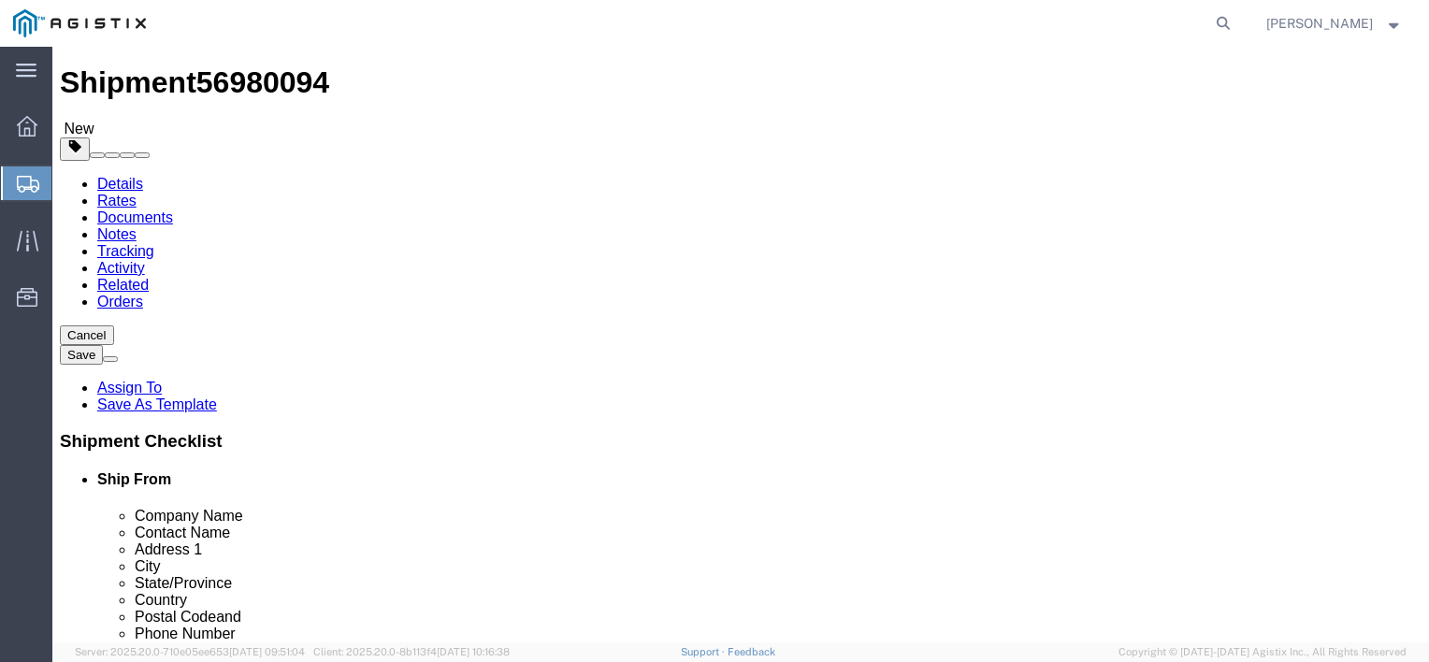
click input "text"
type input "36"
type input "42"
drag, startPoint x: 232, startPoint y: 471, endPoint x: 107, endPoint y: 476, distance: 125.4
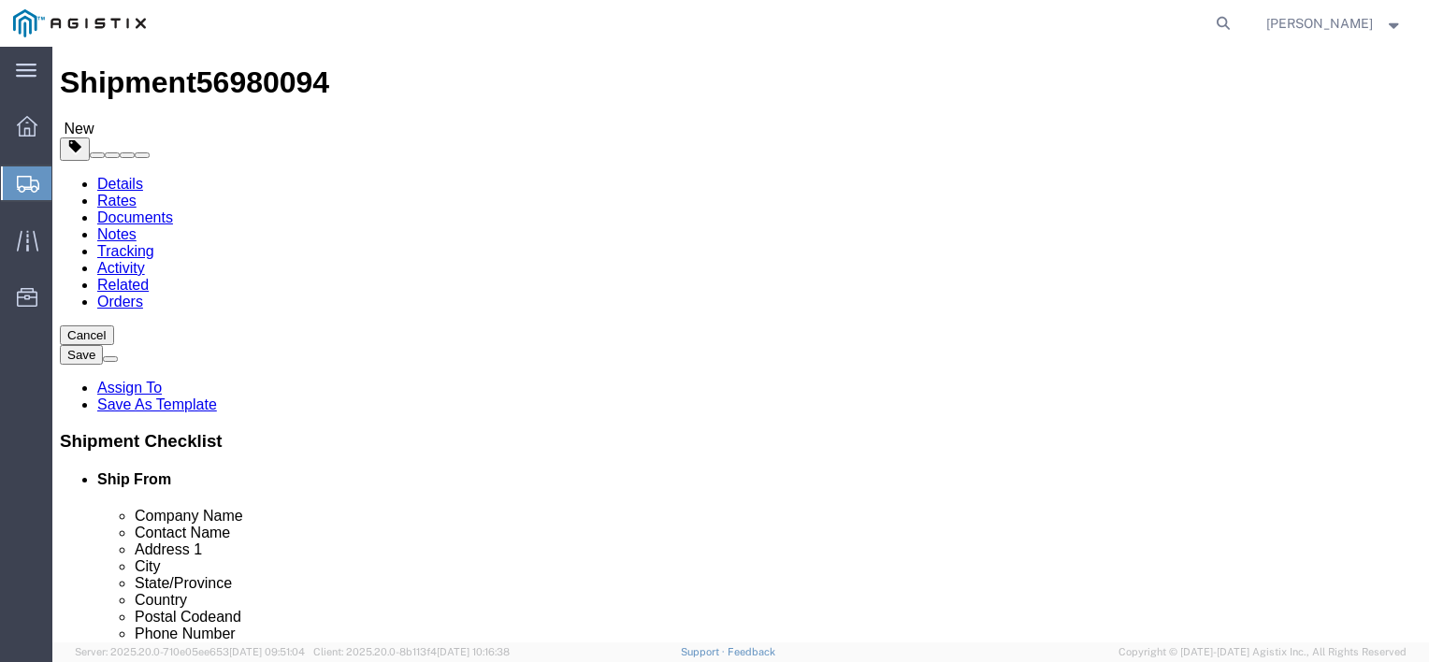
click div "Weight 0.00 Select kgs lbs Ship. t°"
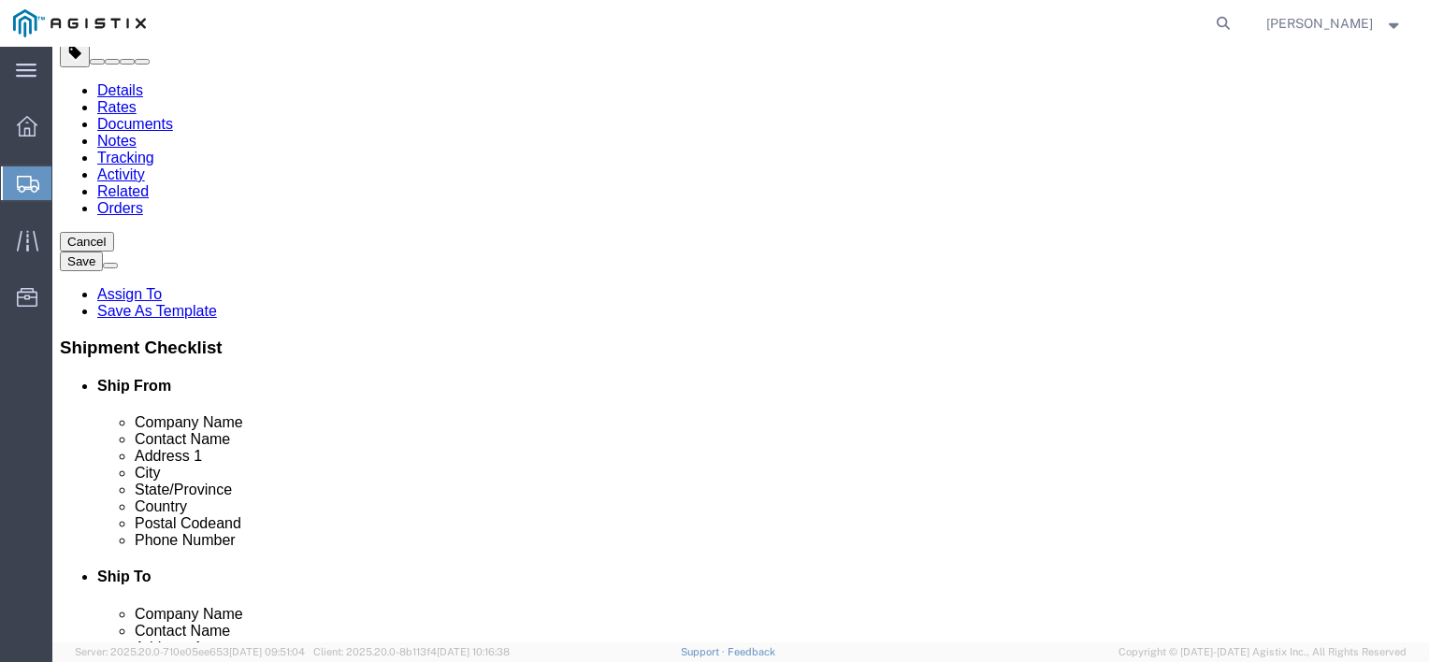
type input "279"
click div "1 x Pallet(s) Standard (Not Stackable) Package Type Select Bulk Bundle(s) Cardb…"
click link "Add Content"
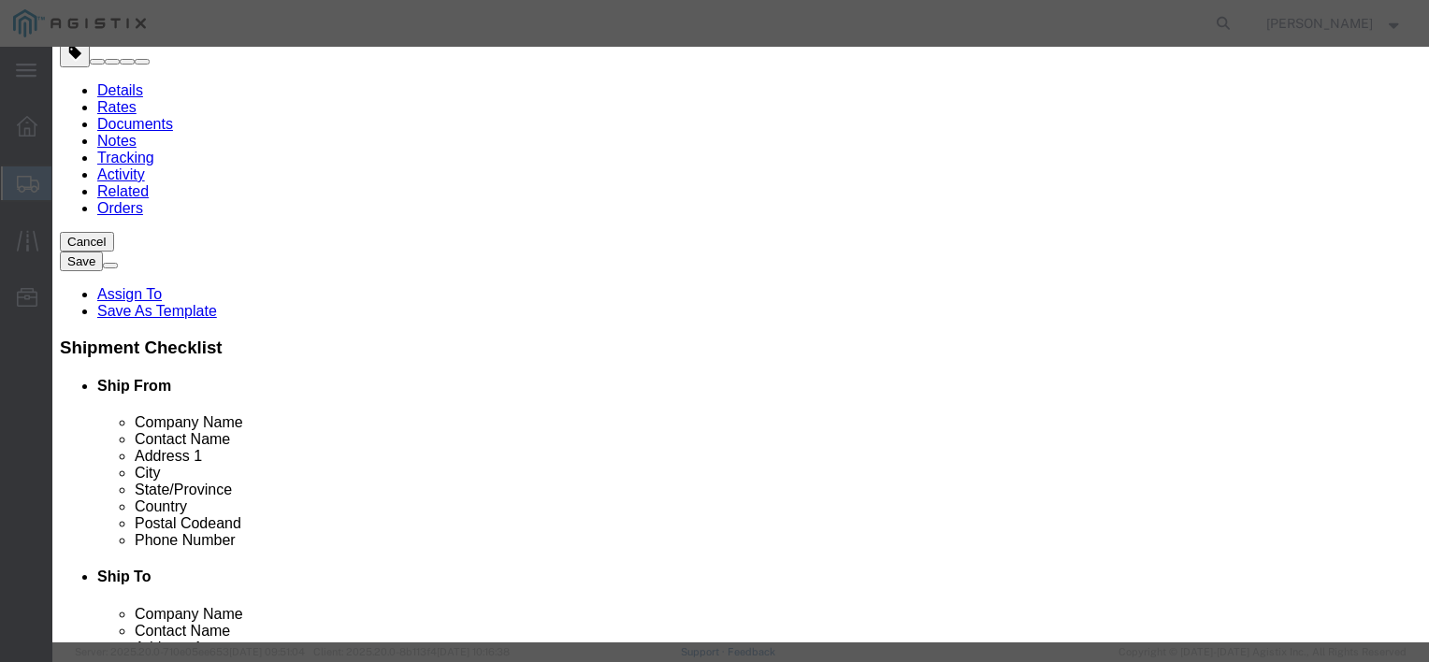
click input "text"
type input "Denso Paste/Profiling Mastic"
drag, startPoint x: 392, startPoint y: 186, endPoint x: 354, endPoint y: 186, distance: 37.4
click div "0"
type input "10"
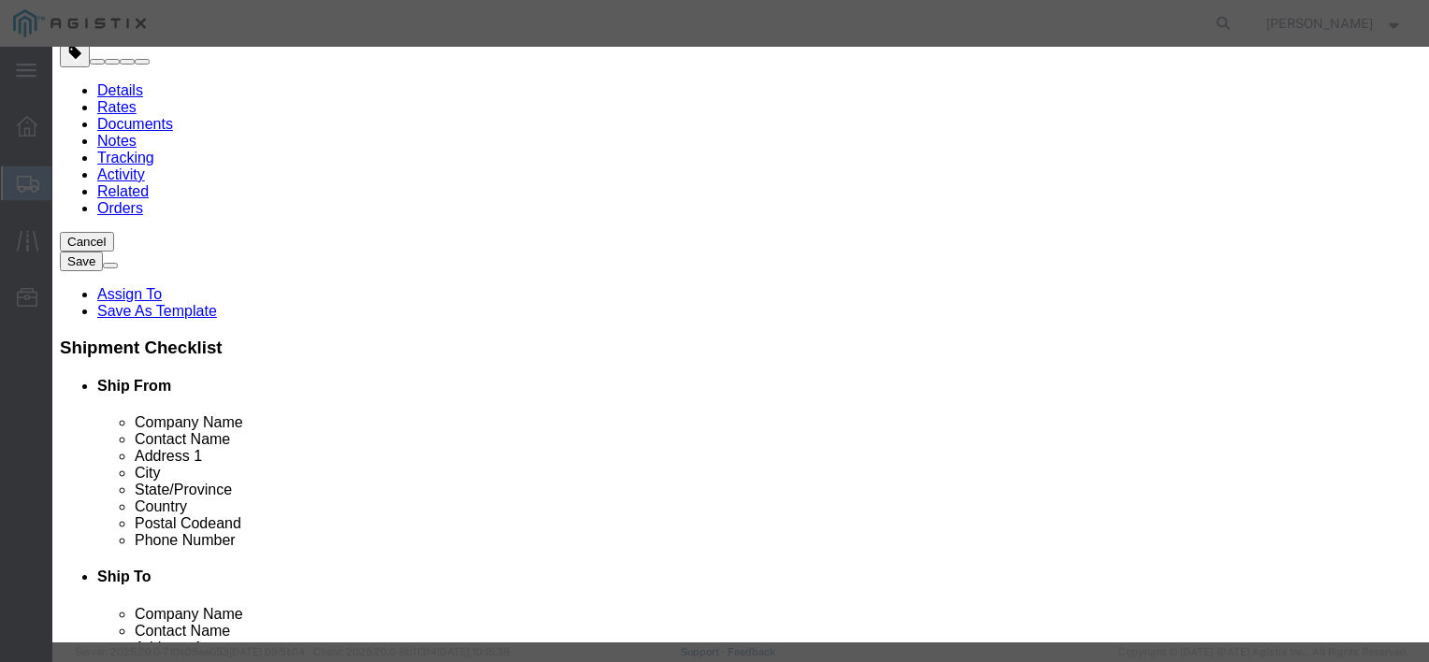
click select "Select Bag Barrels 100Board Feet Bottle Box Blister Pack Carats Can Capsule Car…"
select select "BOX"
click select "Select Bag Barrels 100Board Feet Bottle Box Blister Pack Carats Can Capsule Car…"
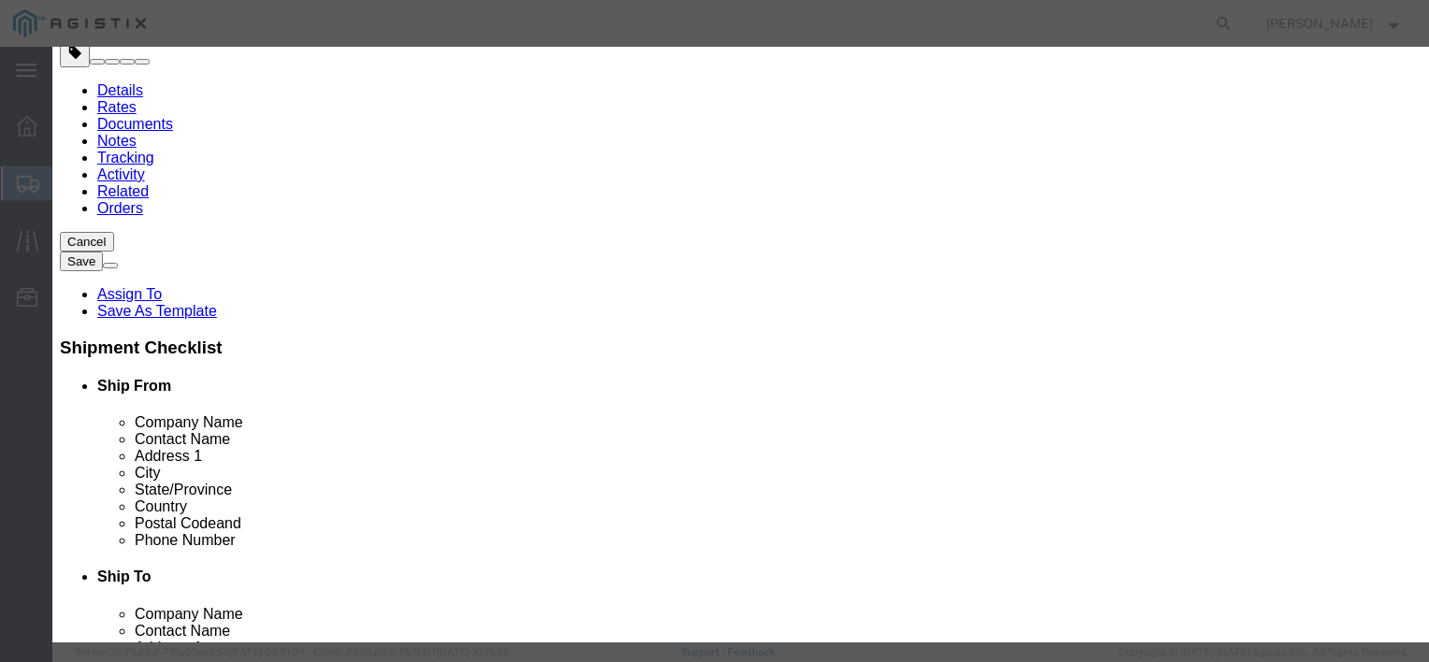
click input "text"
type input "1651.40"
click select "Select 50 55 60 65 70 85 92.5 100 125 175 250 300 400"
select select "55"
click select "Select 50 55 60 65 70 85 92.5 100 125 175 250 300 400"
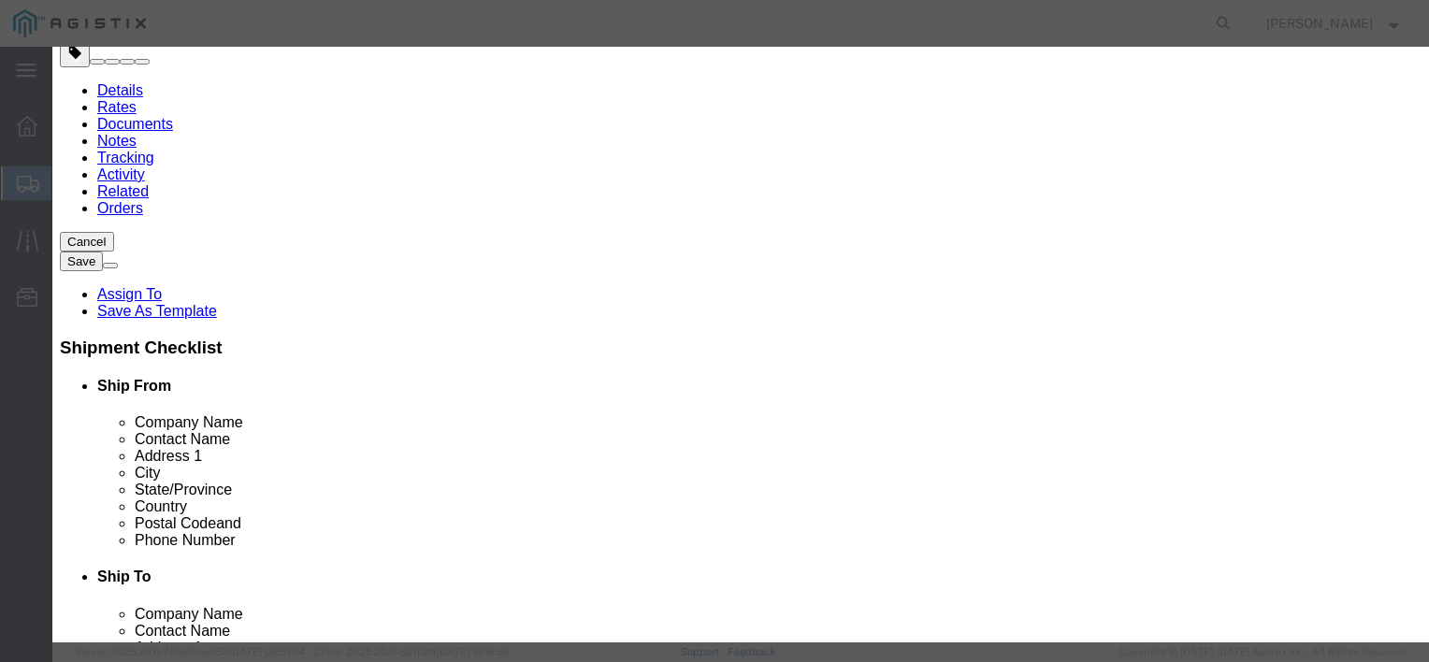
click button "Save & Close"
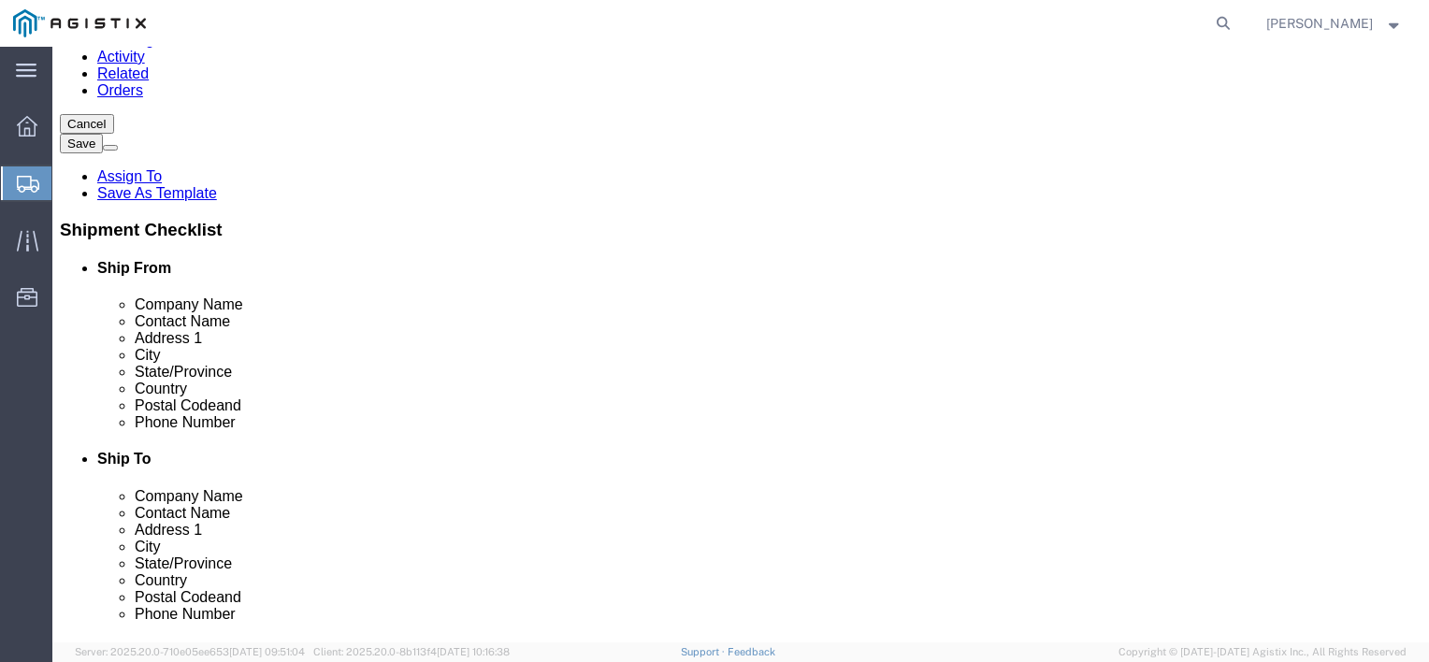
scroll to position [275, 0]
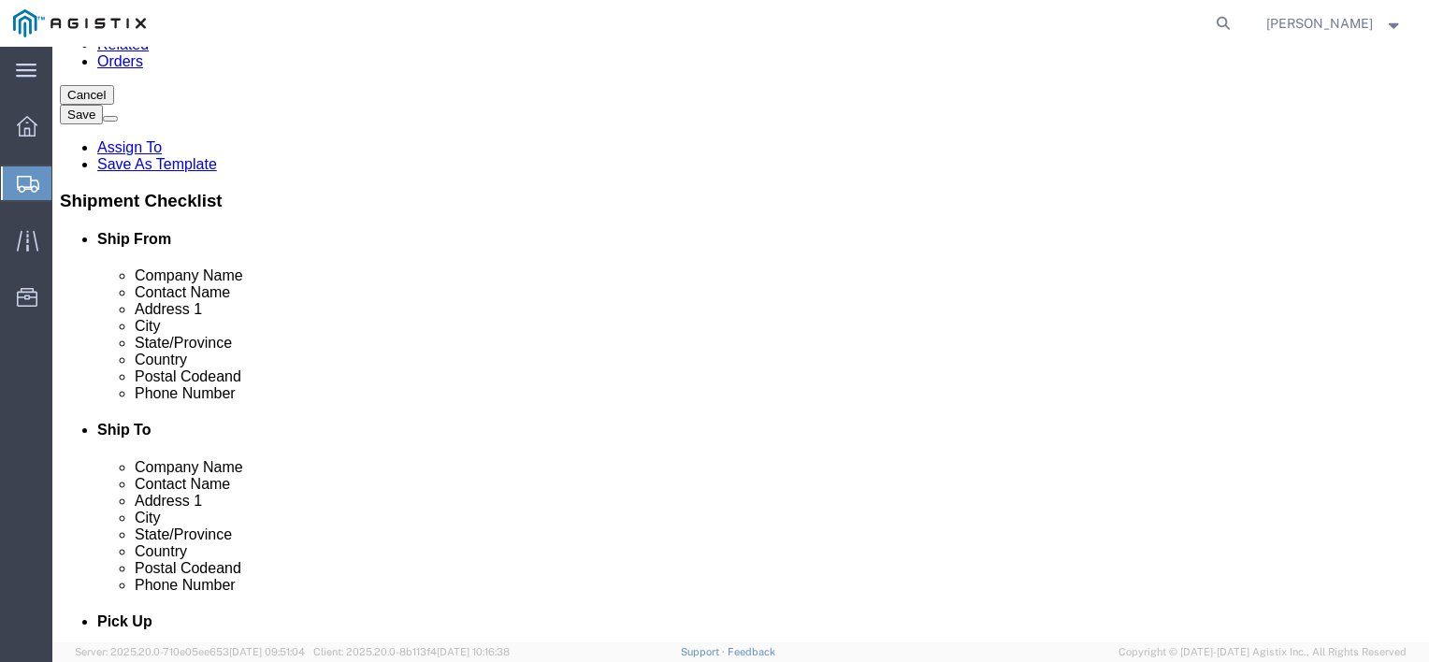
click button "Continue"
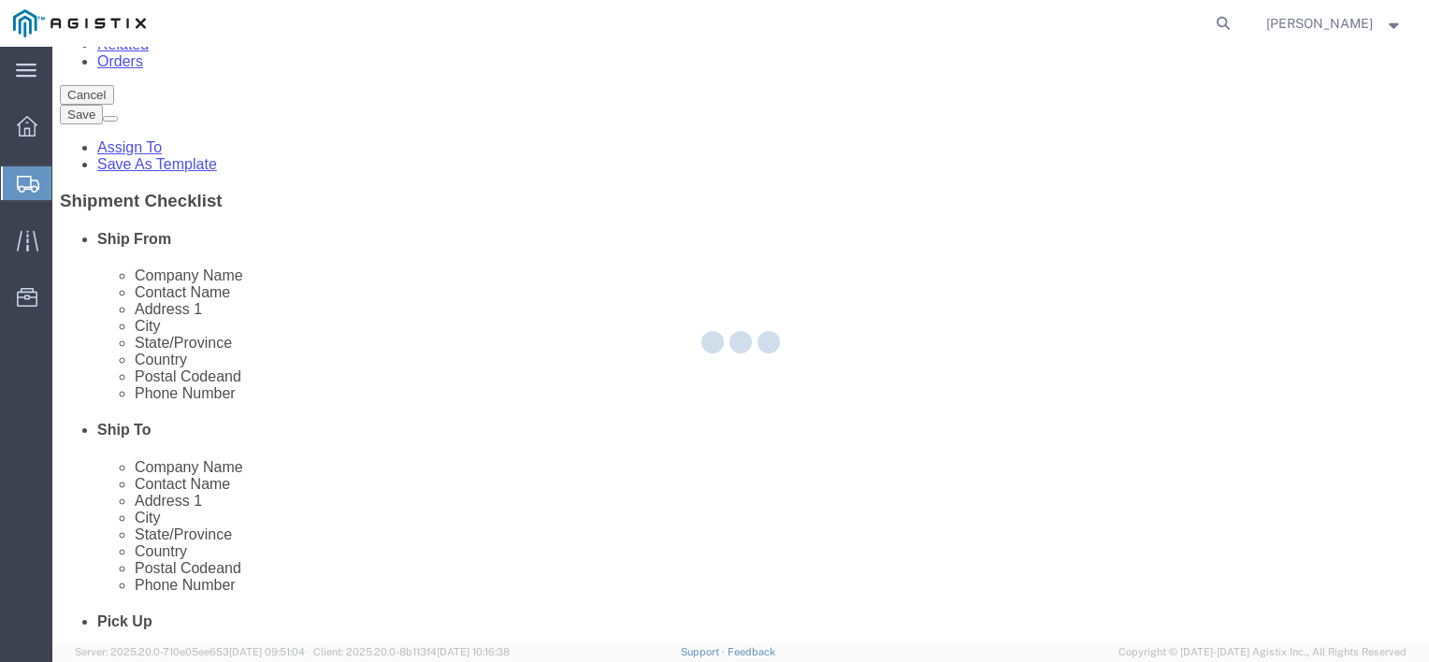
select select
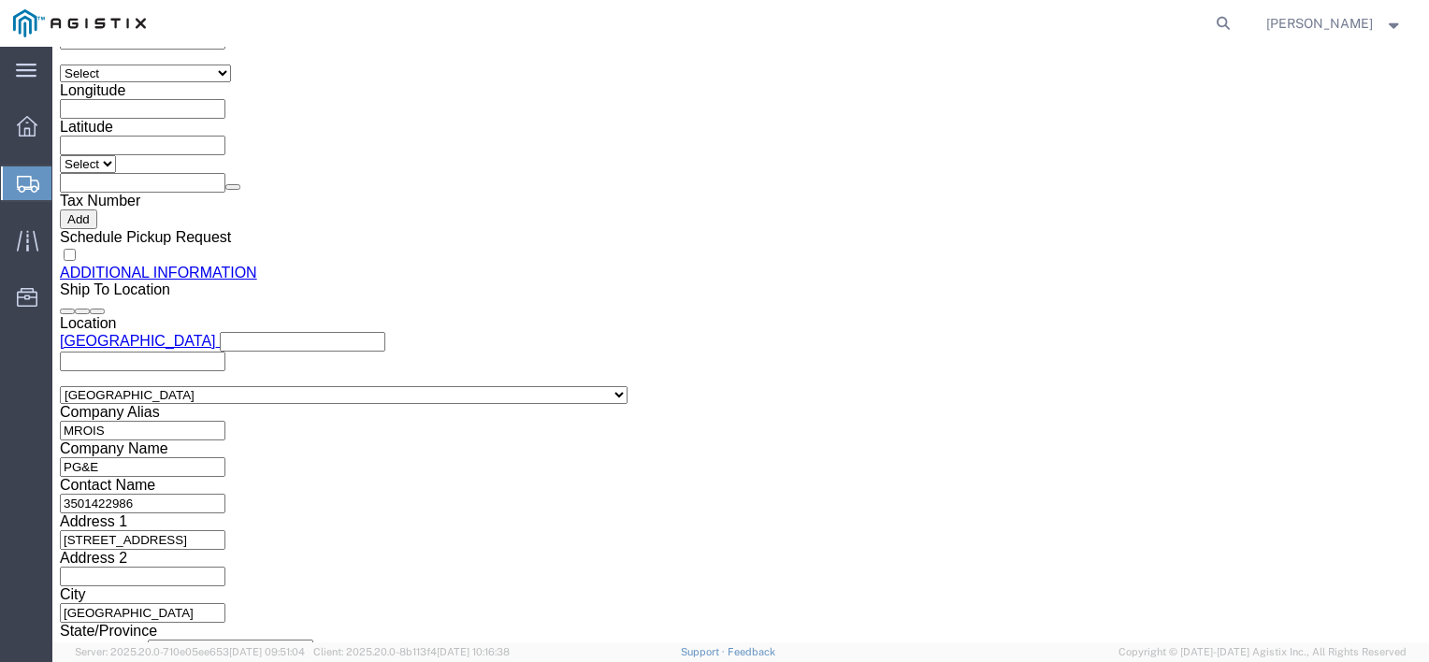
scroll to position [1975, 0]
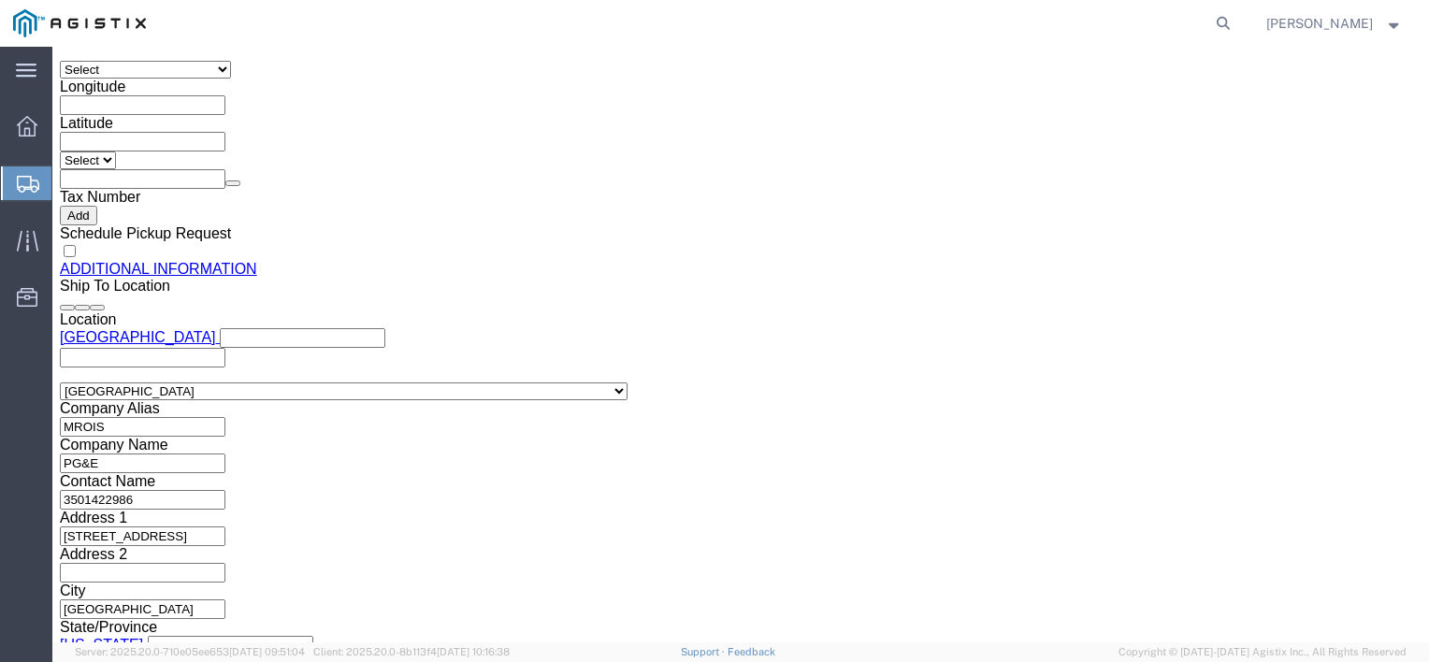
click button "Rate Shipment"
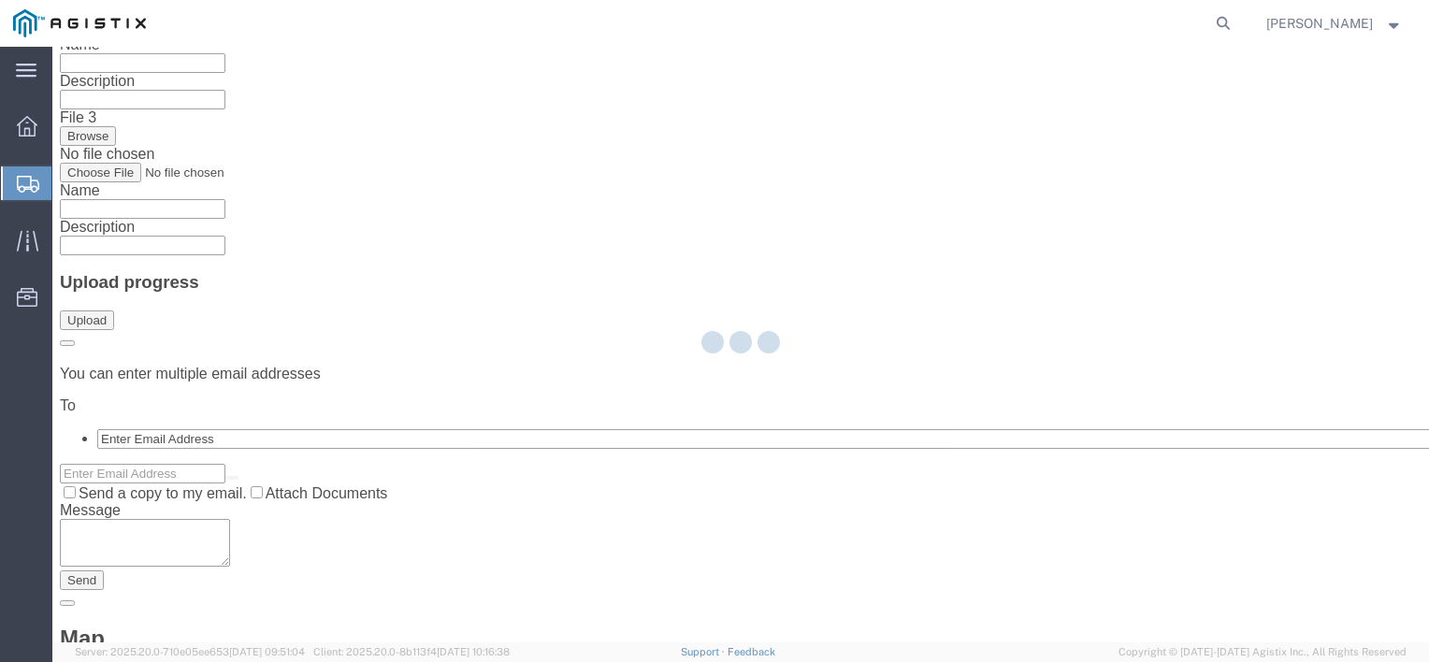
scroll to position [0, 0]
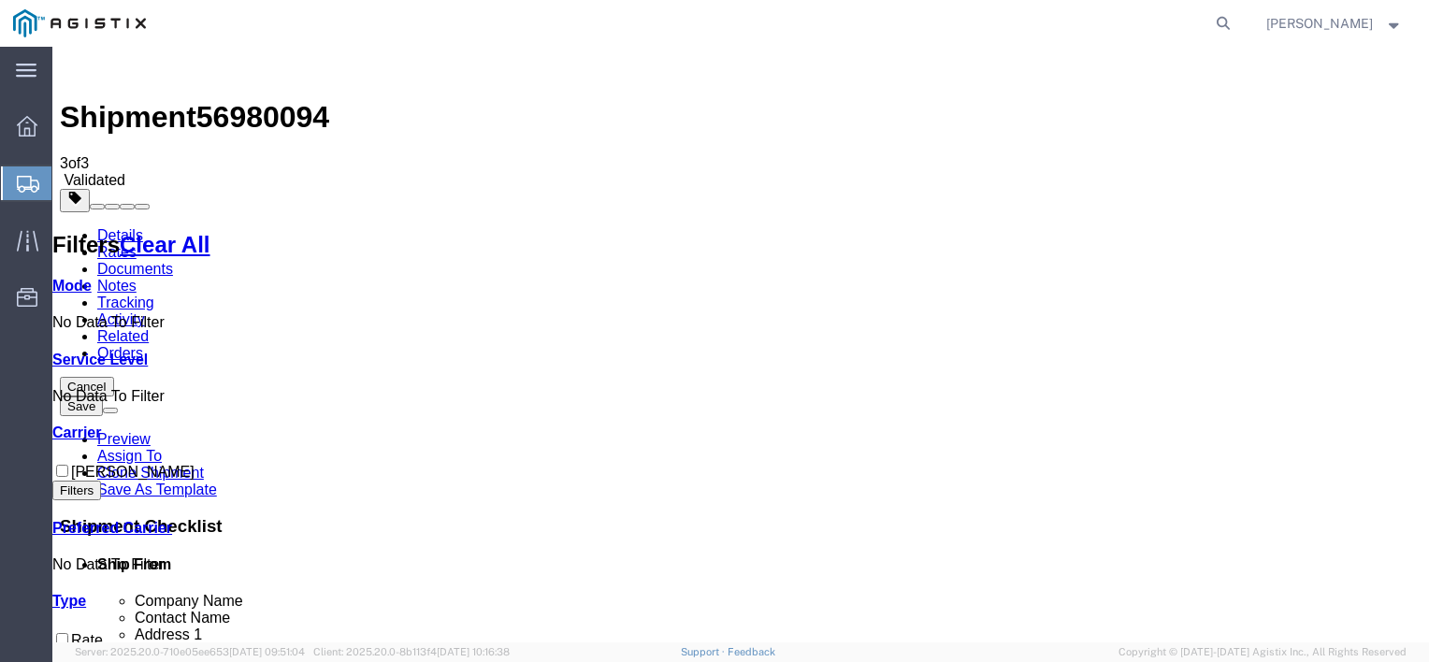
checkbox input "true"
